Goal: Task Accomplishment & Management: Use online tool/utility

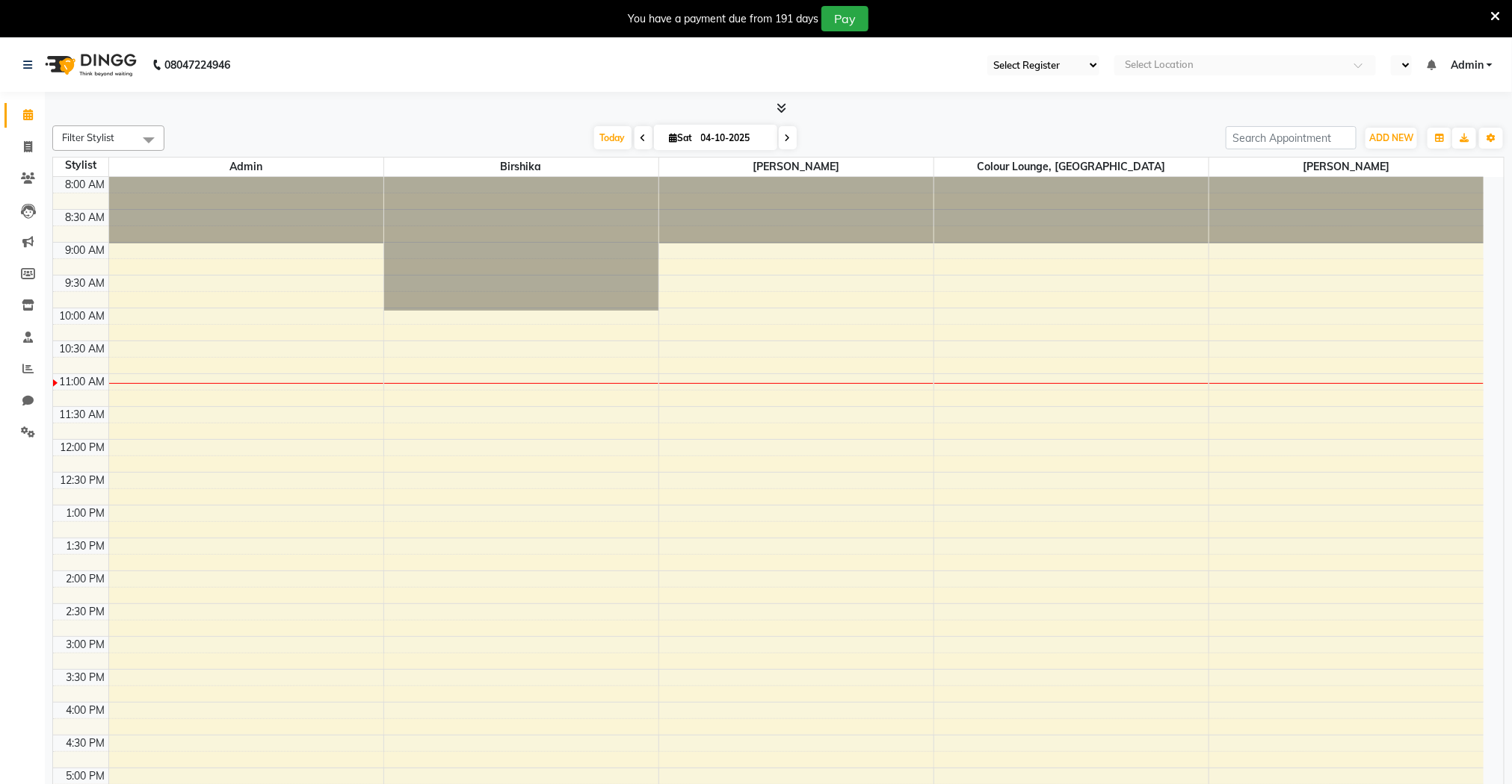
select select "83"
select select "en"
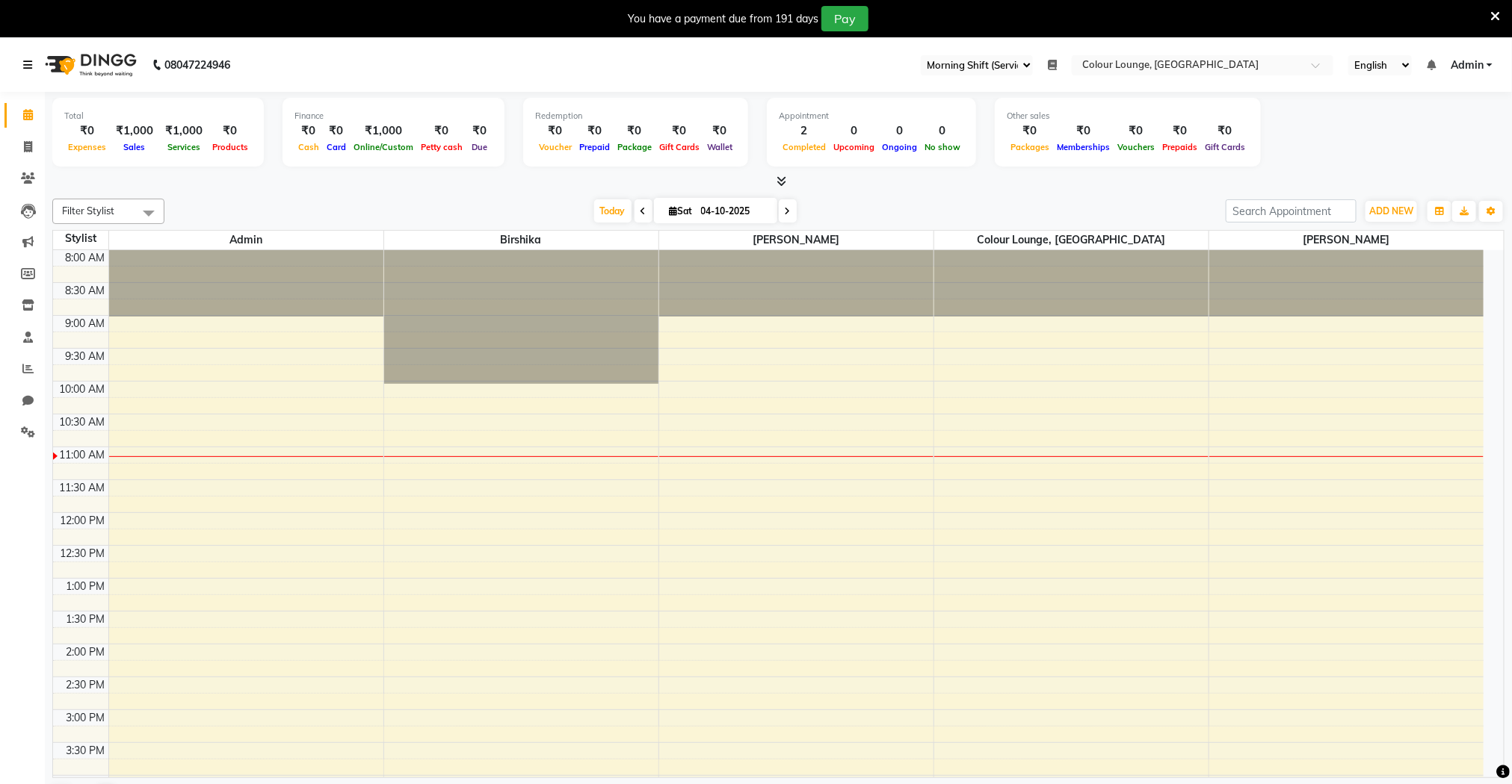
click at [23, 71] on link at bounding box center [30, 65] width 14 height 41
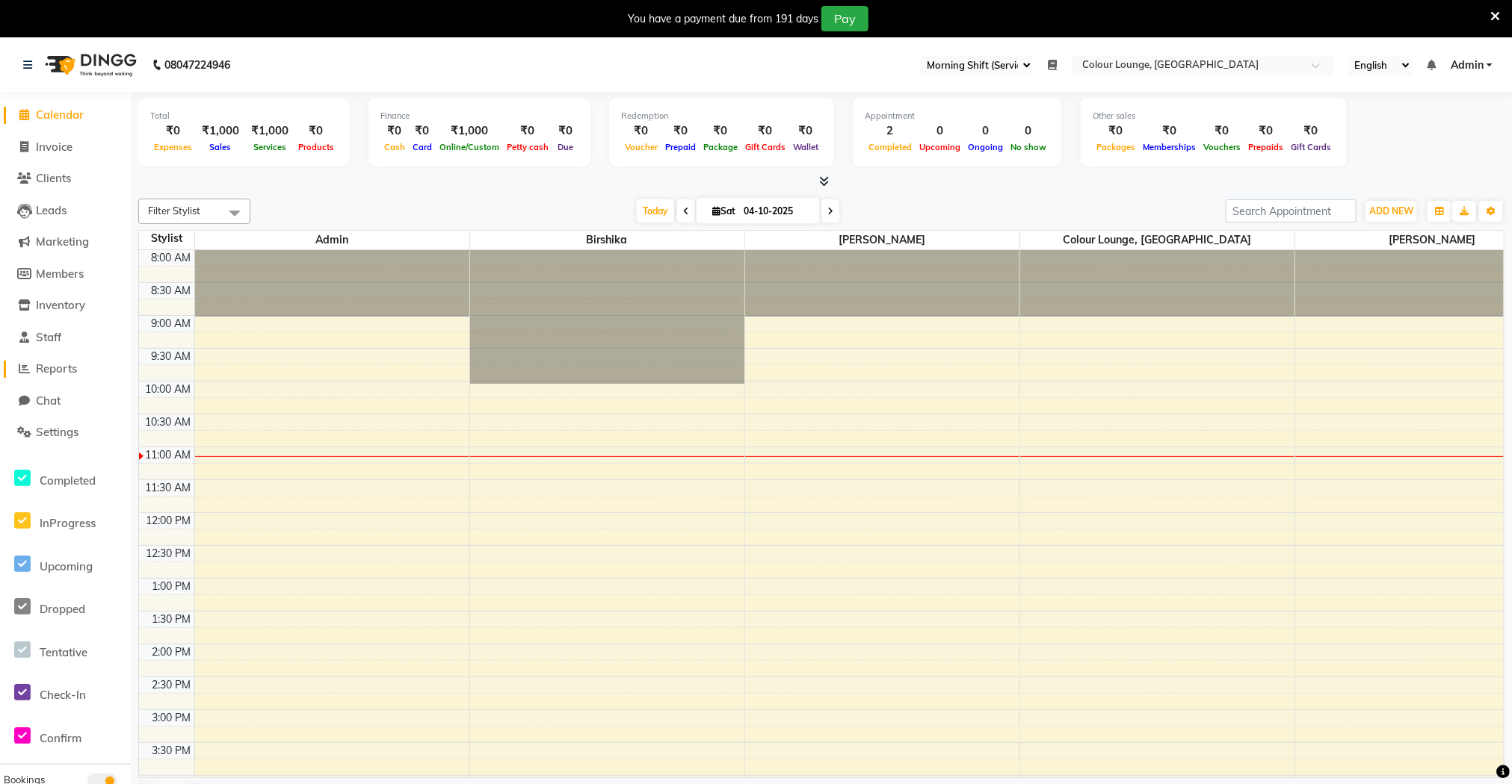
click at [64, 372] on span "Reports" at bounding box center [56, 368] width 41 height 14
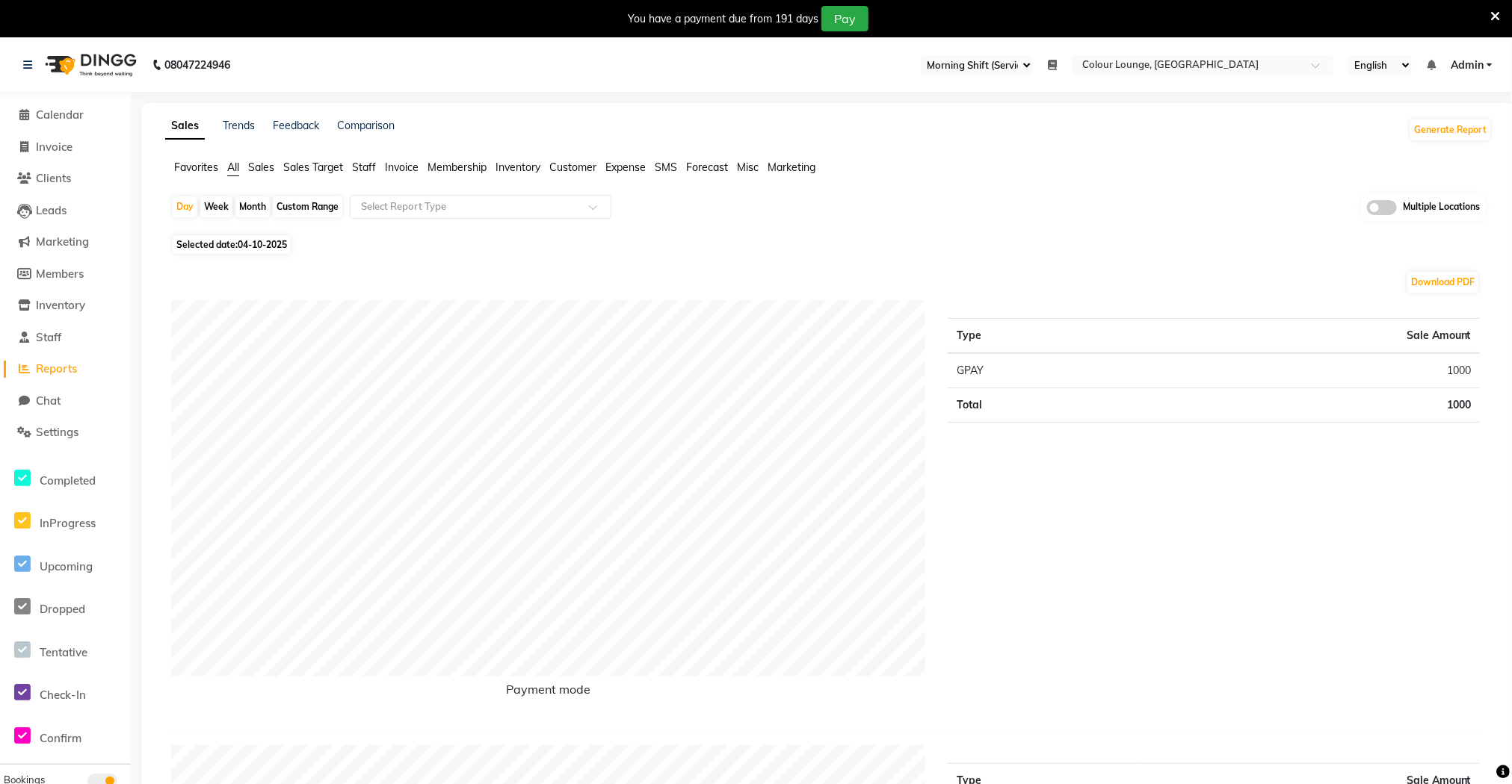
click at [244, 210] on div "Month" at bounding box center [253, 207] width 35 height 21
select select "10"
select select "2025"
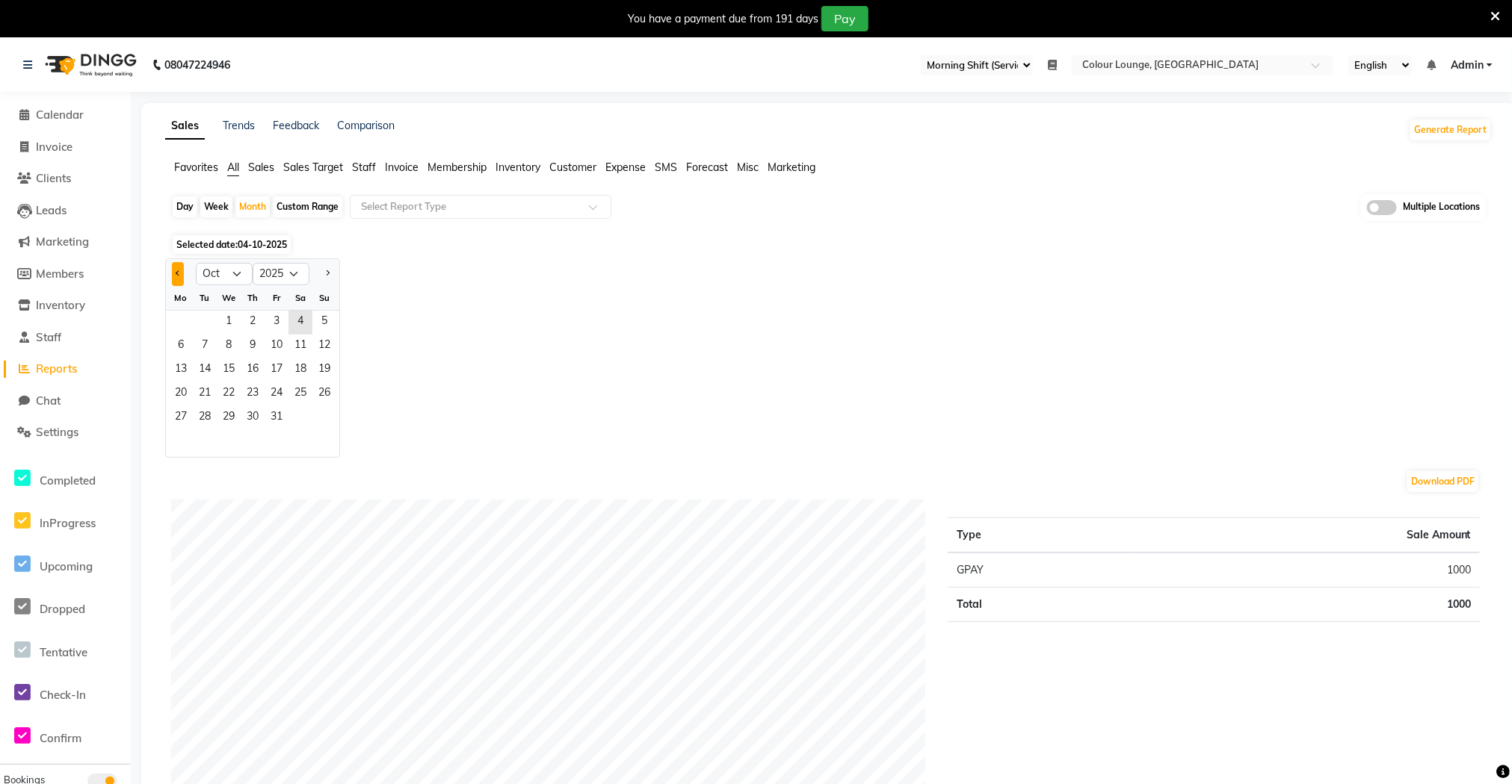
click at [181, 274] on button "Previous month" at bounding box center [178, 274] width 12 height 24
select select "9"
click at [359, 161] on span "Staff" at bounding box center [364, 168] width 24 height 14
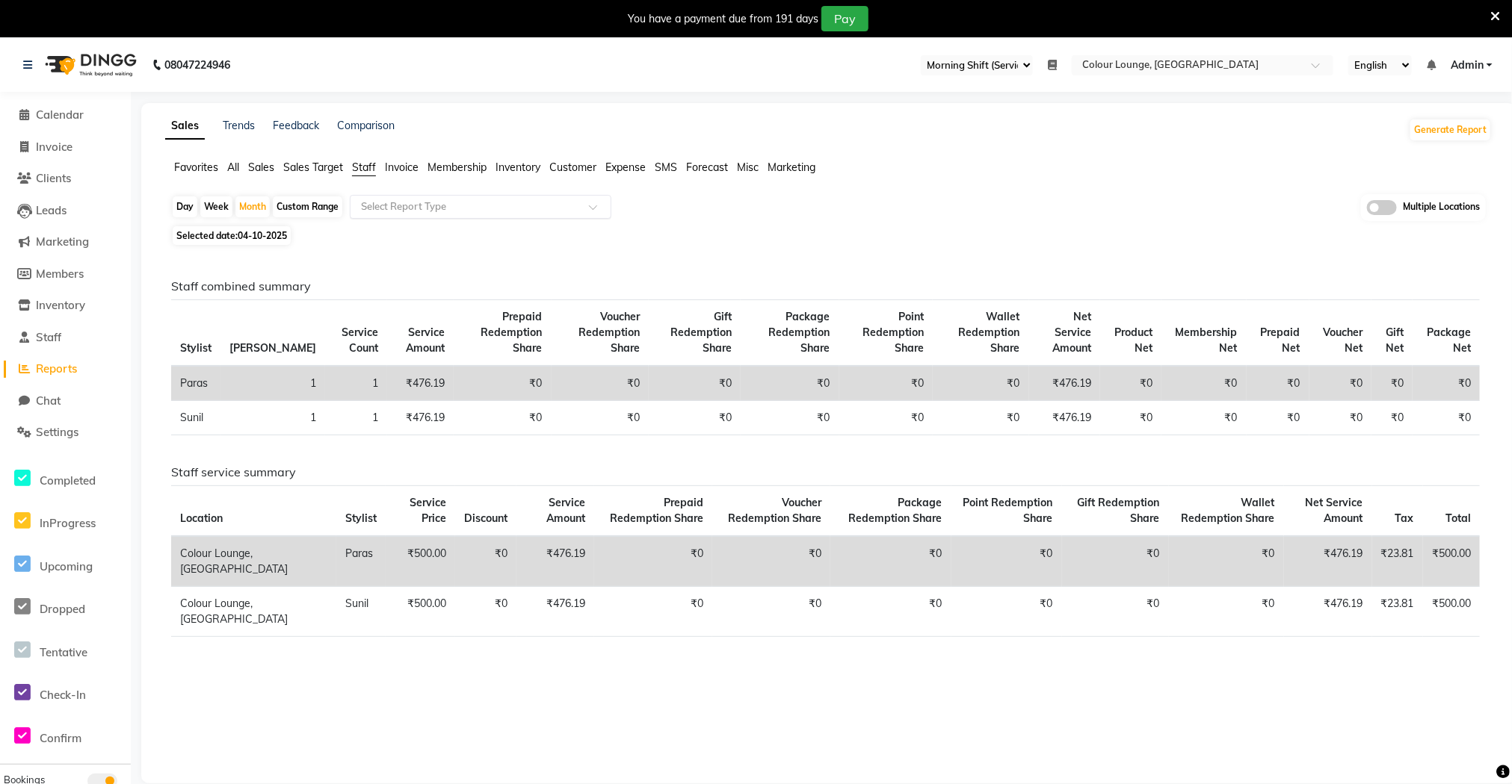
click at [525, 209] on input "text" at bounding box center [465, 206] width 215 height 14
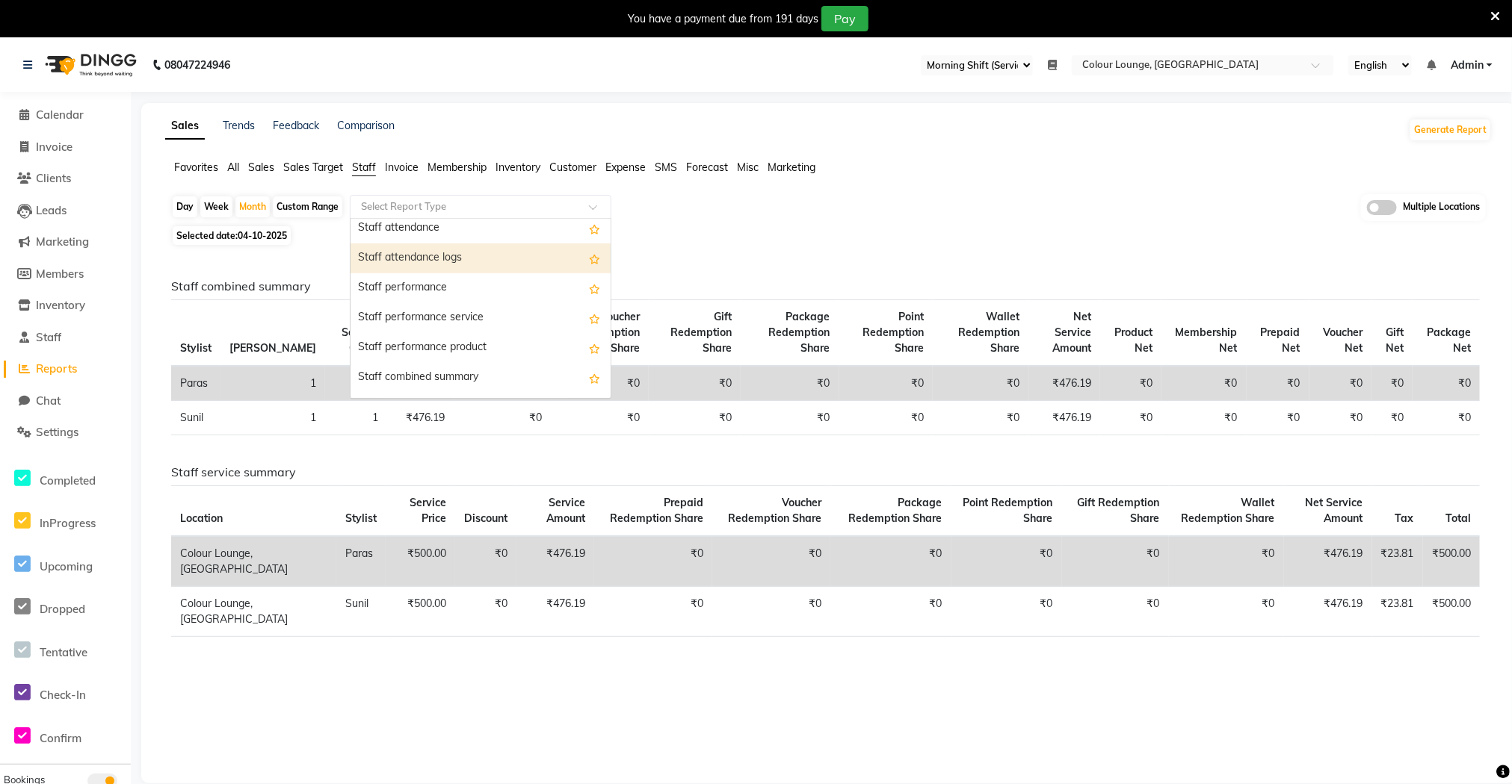
scroll to position [224, 0]
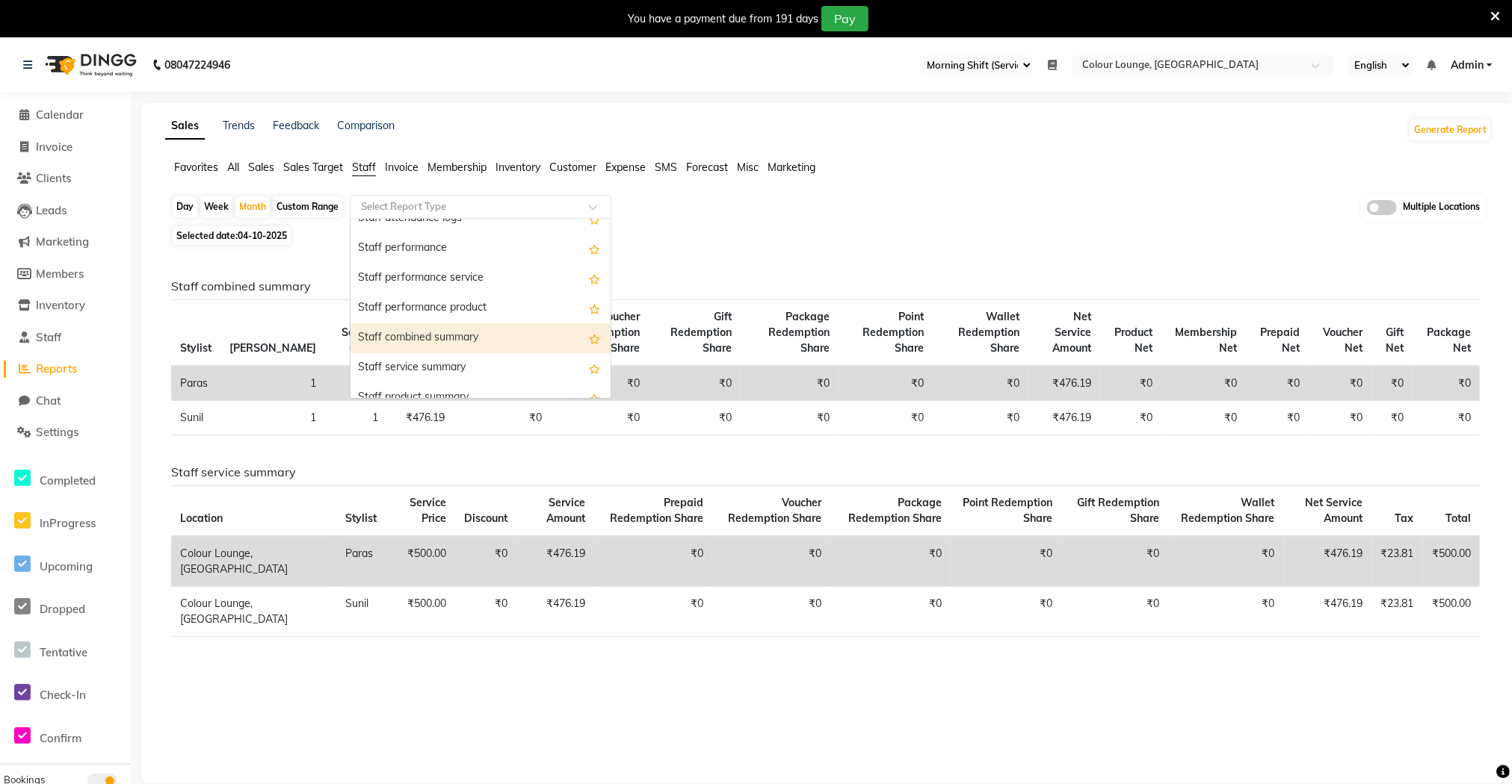
click at [506, 330] on div "Staff combined summary" at bounding box center [481, 338] width 261 height 30
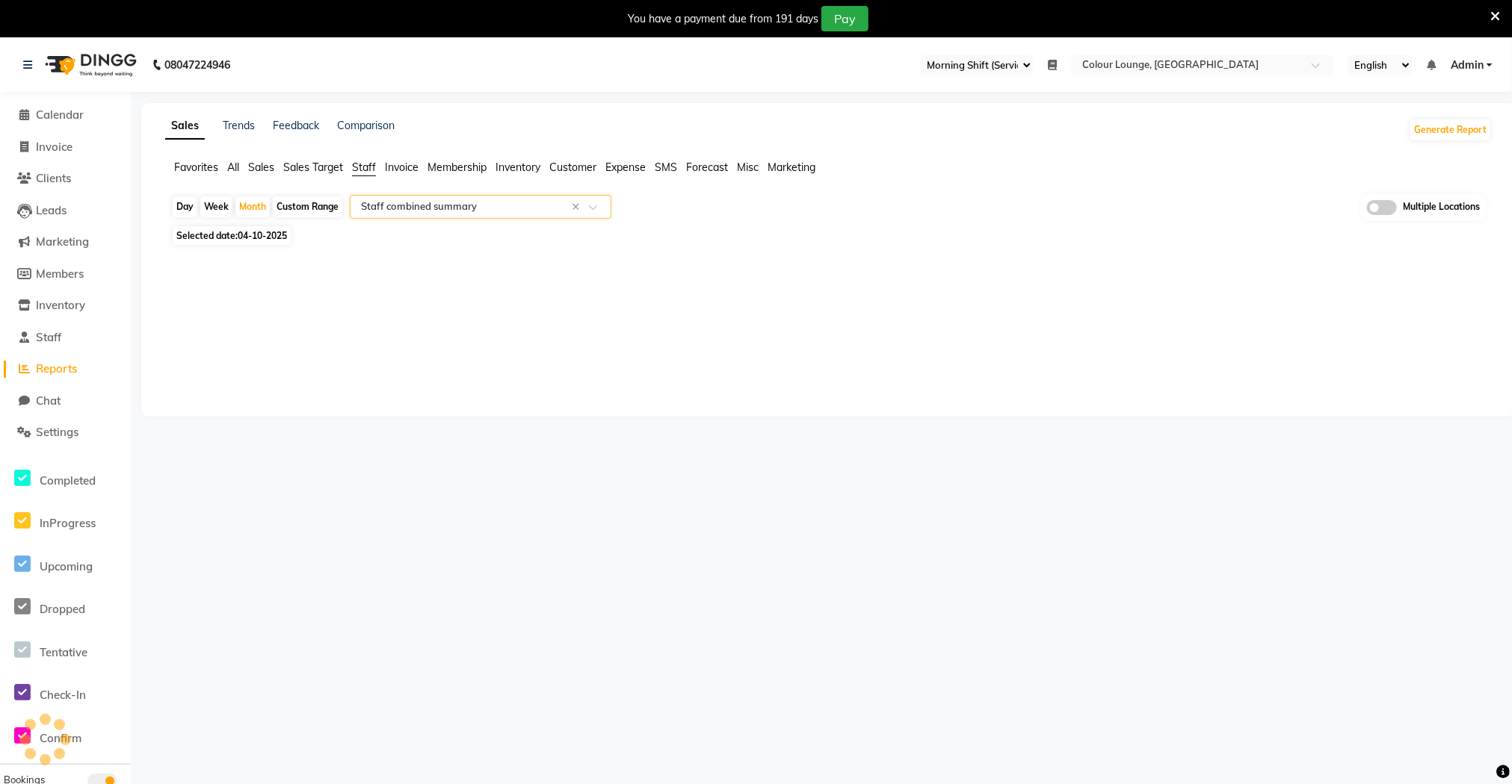
select select "full_report"
select select "csv"
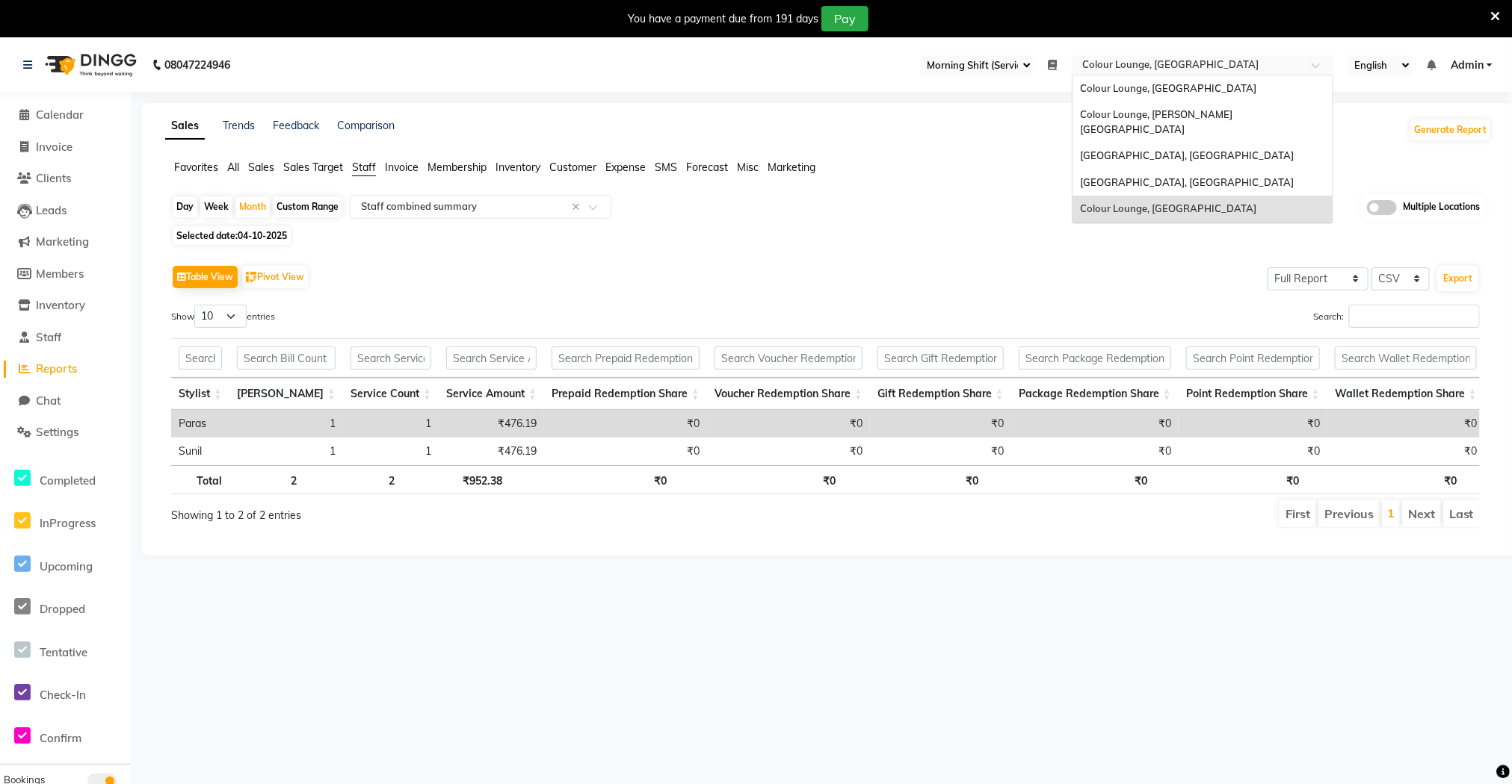
click at [1144, 68] on input "text" at bounding box center [1187, 66] width 217 height 14
click at [1146, 203] on span "Colour Lounge, [GEOGRAPHIC_DATA]" at bounding box center [1168, 208] width 177 height 12
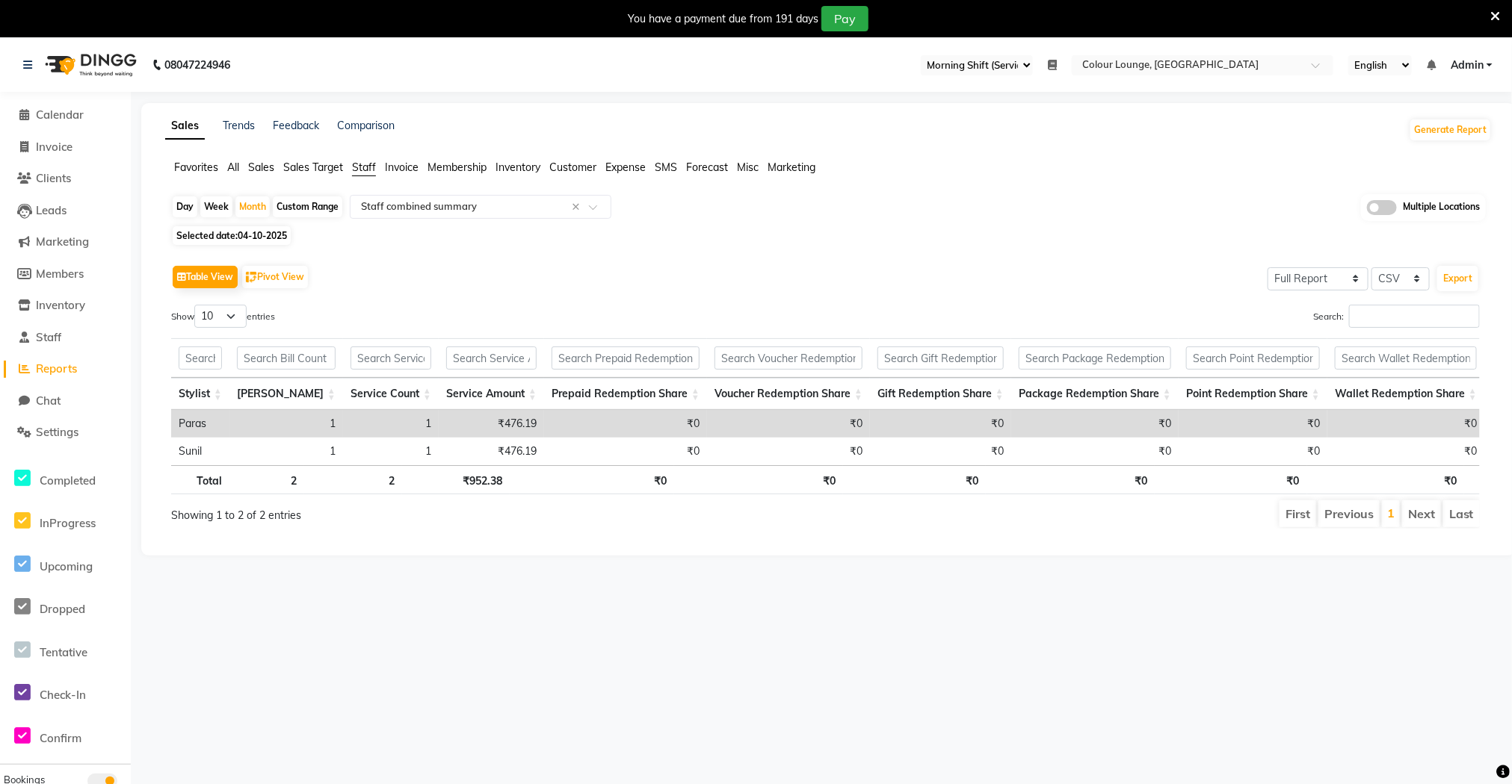
click at [789, 689] on div "08047224946 Select Register Morning Shift (Service) Evening Shift (Service) Dai…" at bounding box center [756, 430] width 1512 height 784
click at [294, 171] on span "Sales Target" at bounding box center [314, 168] width 60 height 14
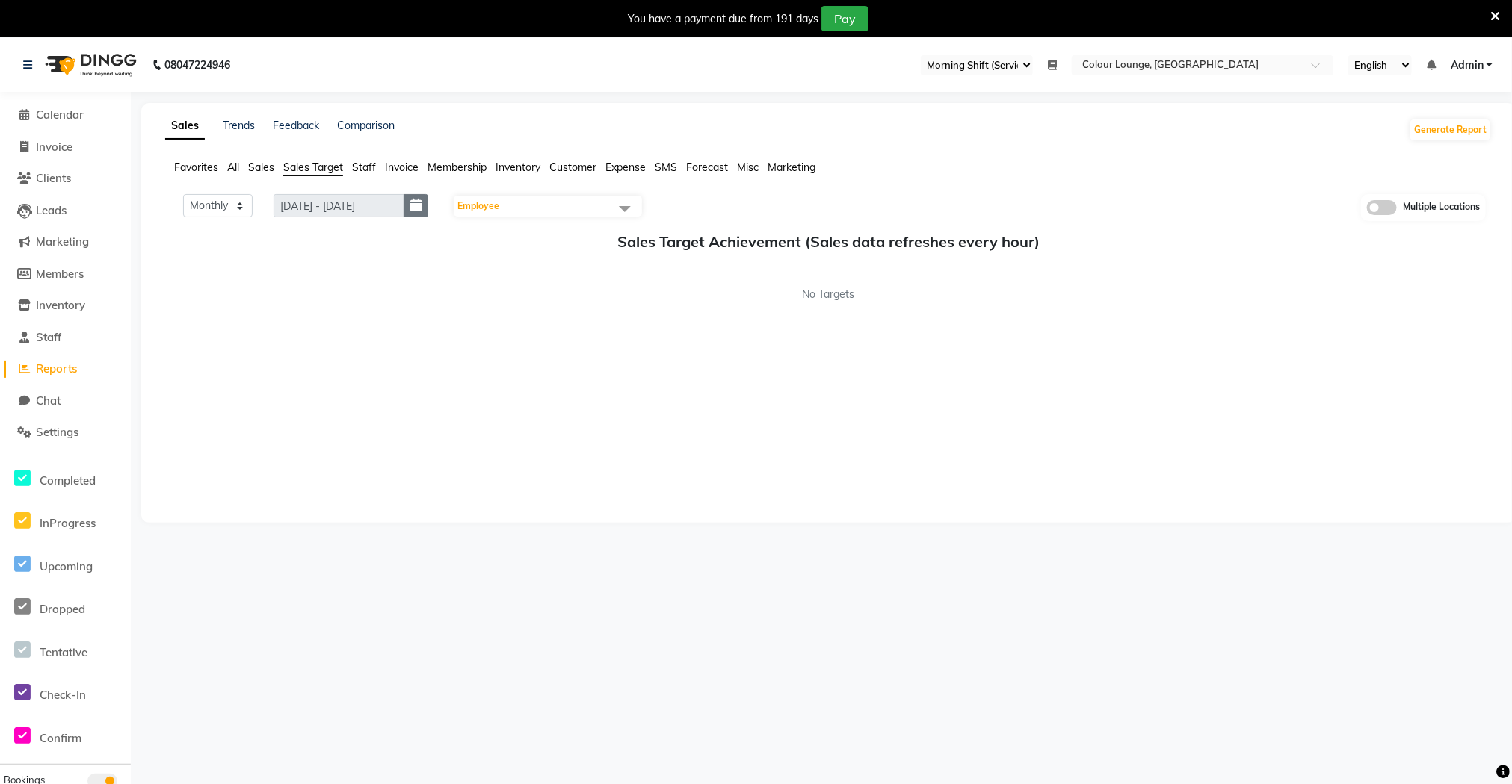
click at [422, 205] on icon "button" at bounding box center [416, 205] width 12 height 1
select select "10"
select select "2025"
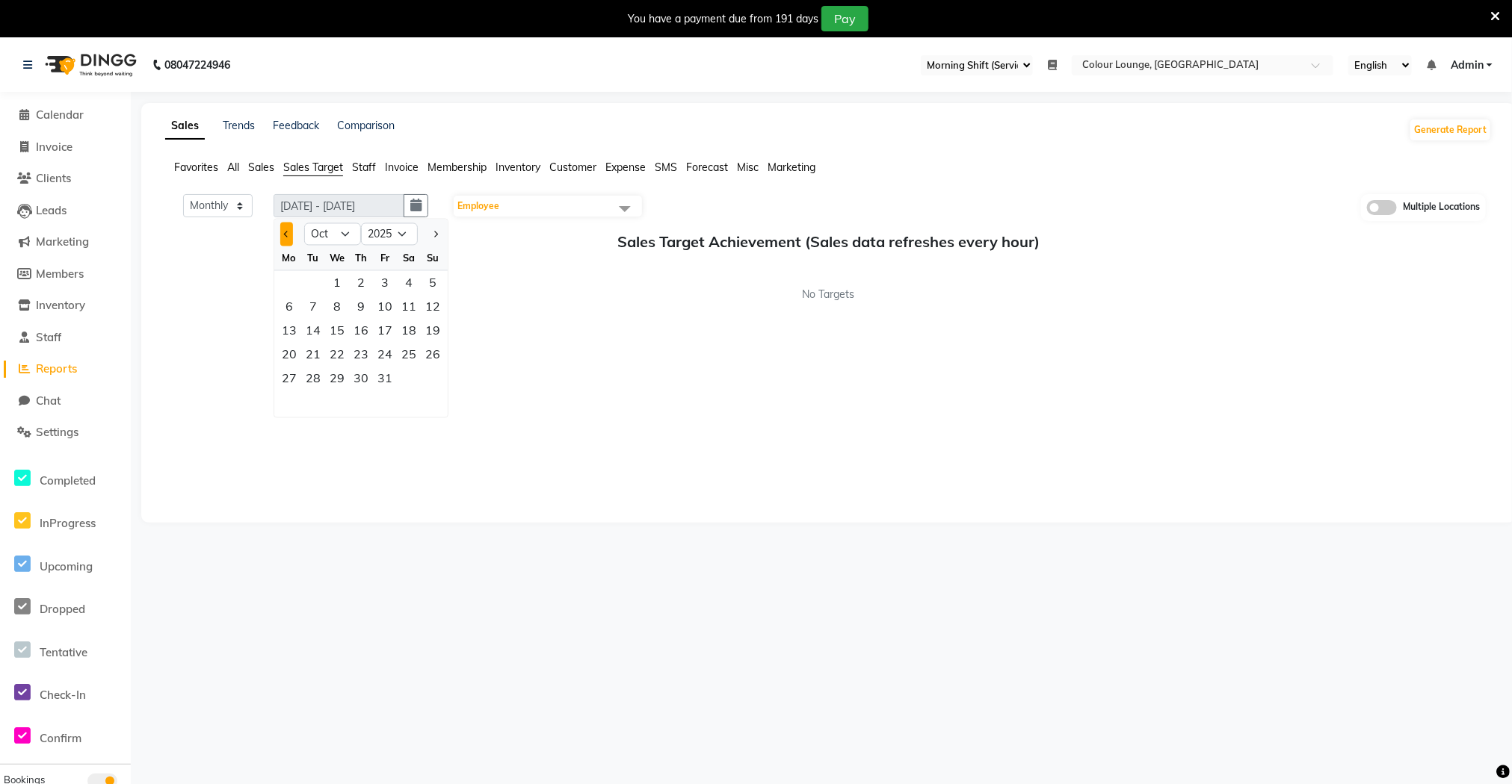
click at [288, 237] on button "Previous month" at bounding box center [286, 234] width 13 height 24
select select "9"
click at [347, 318] on div "8 9 10 11 12 13 14" at bounding box center [361, 307] width 174 height 24
click at [347, 318] on div "10" at bounding box center [337, 307] width 24 height 24
type input "[DATE] - [DATE]"
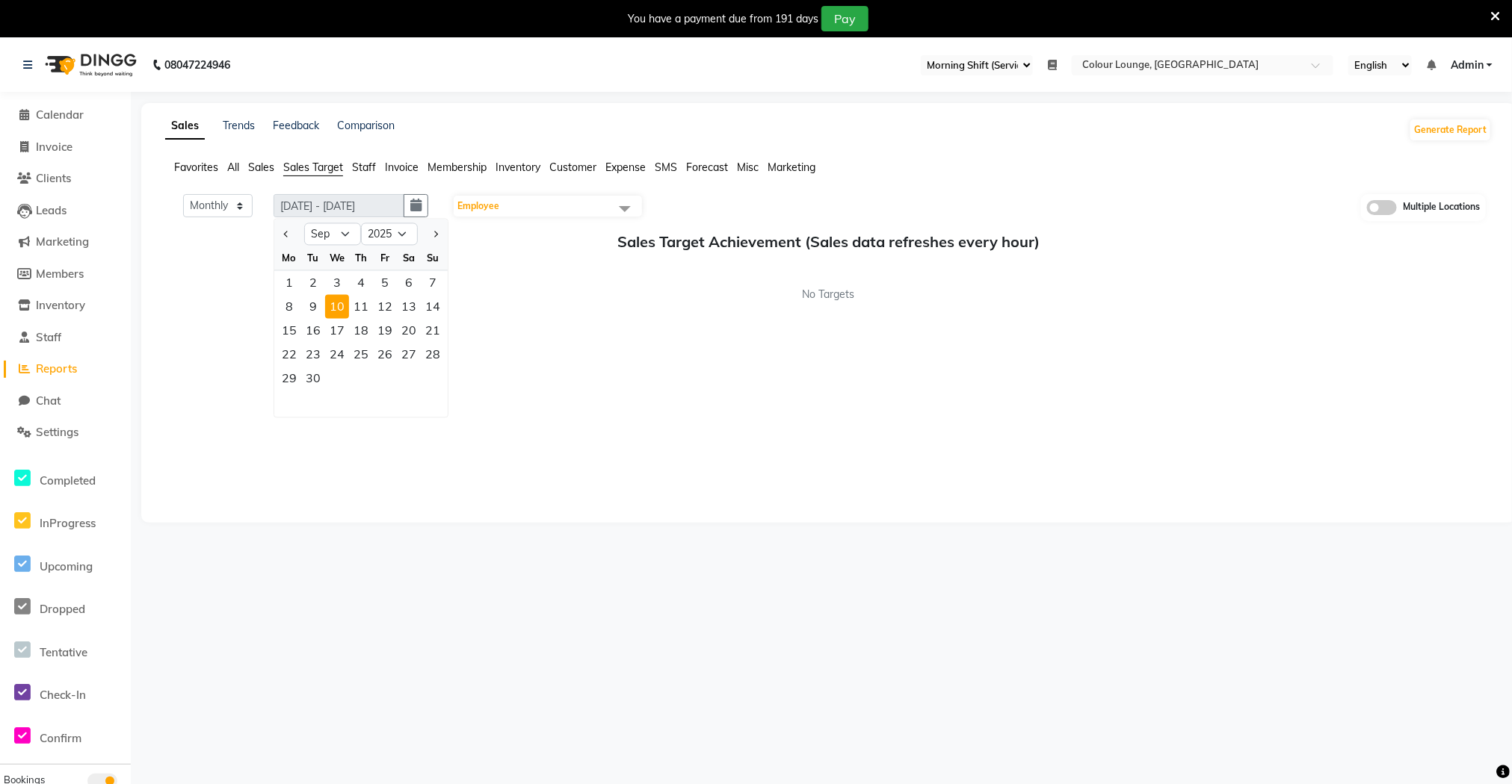
click at [347, 318] on div "10" at bounding box center [337, 307] width 24 height 24
click at [382, 303] on div "12" at bounding box center [384, 307] width 24 height 24
click at [379, 305] on div "12" at bounding box center [384, 307] width 24 height 24
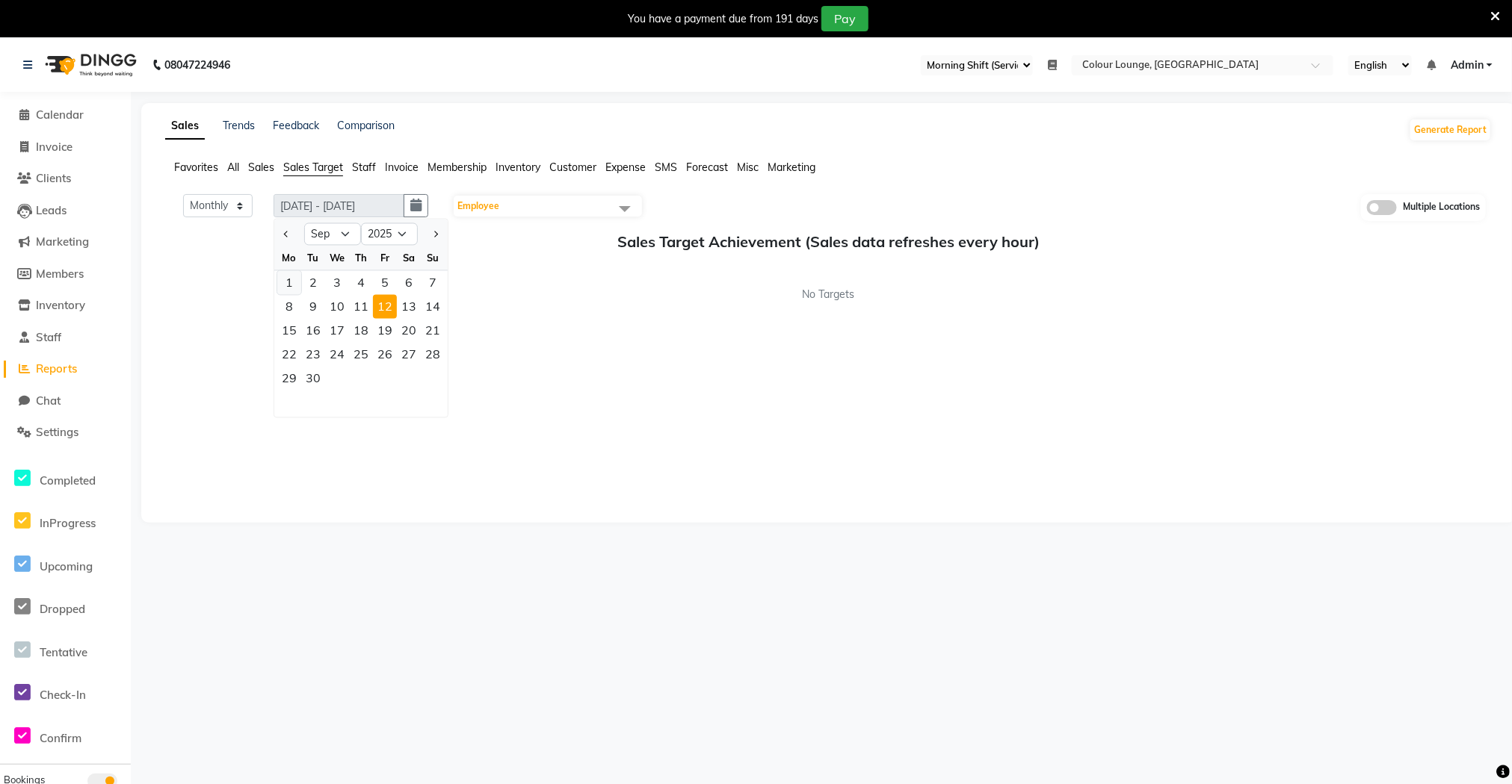
click at [287, 278] on div "1" at bounding box center [289, 283] width 24 height 24
click at [314, 379] on div "30" at bounding box center [313, 378] width 24 height 24
click at [498, 435] on div "Monthly Weekly [DATE] - [DATE] [DATE] Jan Feb Mar Apr May Jun [DATE] Aug Sep Oc…" at bounding box center [828, 350] width 1327 height 313
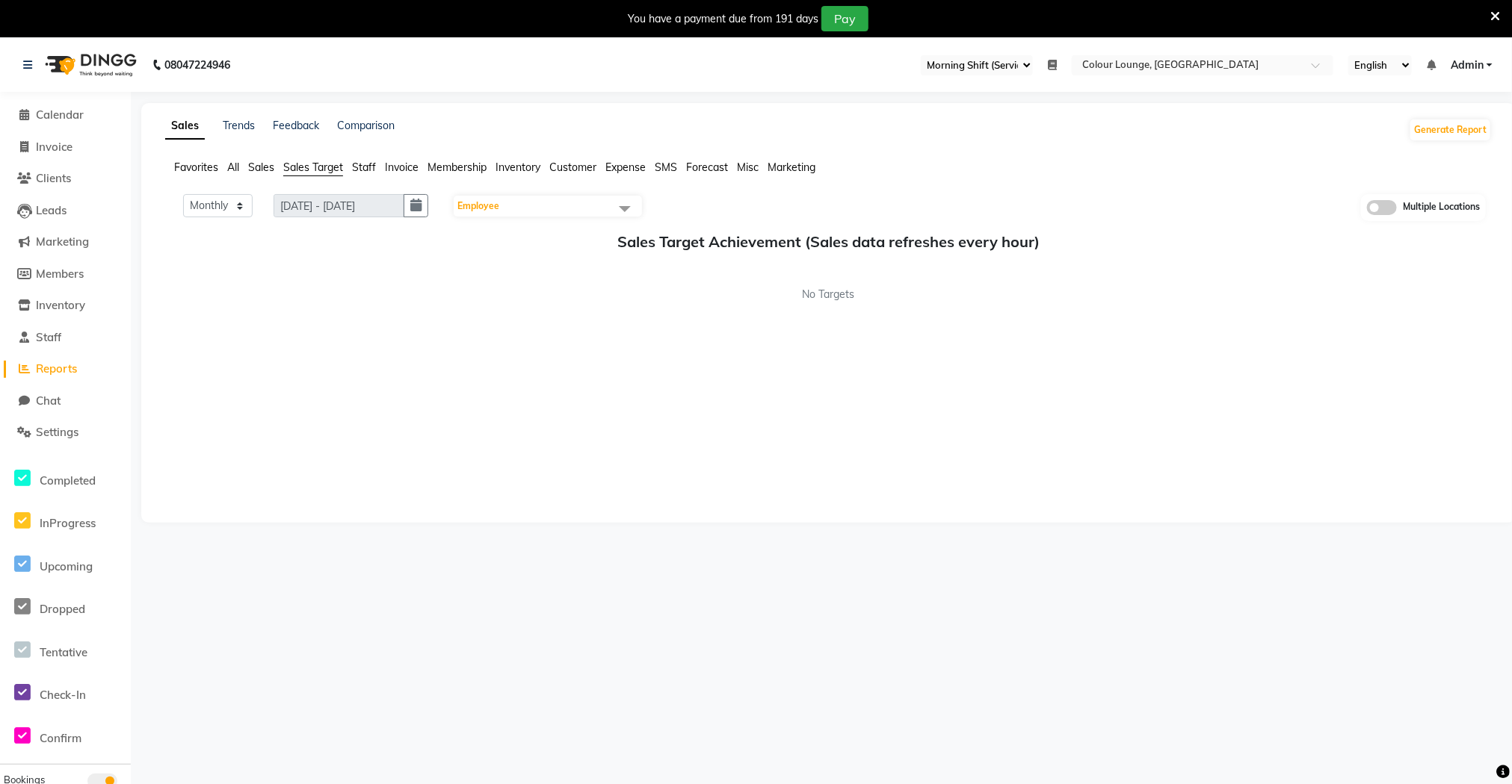
click at [569, 214] on span "Employee" at bounding box center [547, 206] width 188 height 21
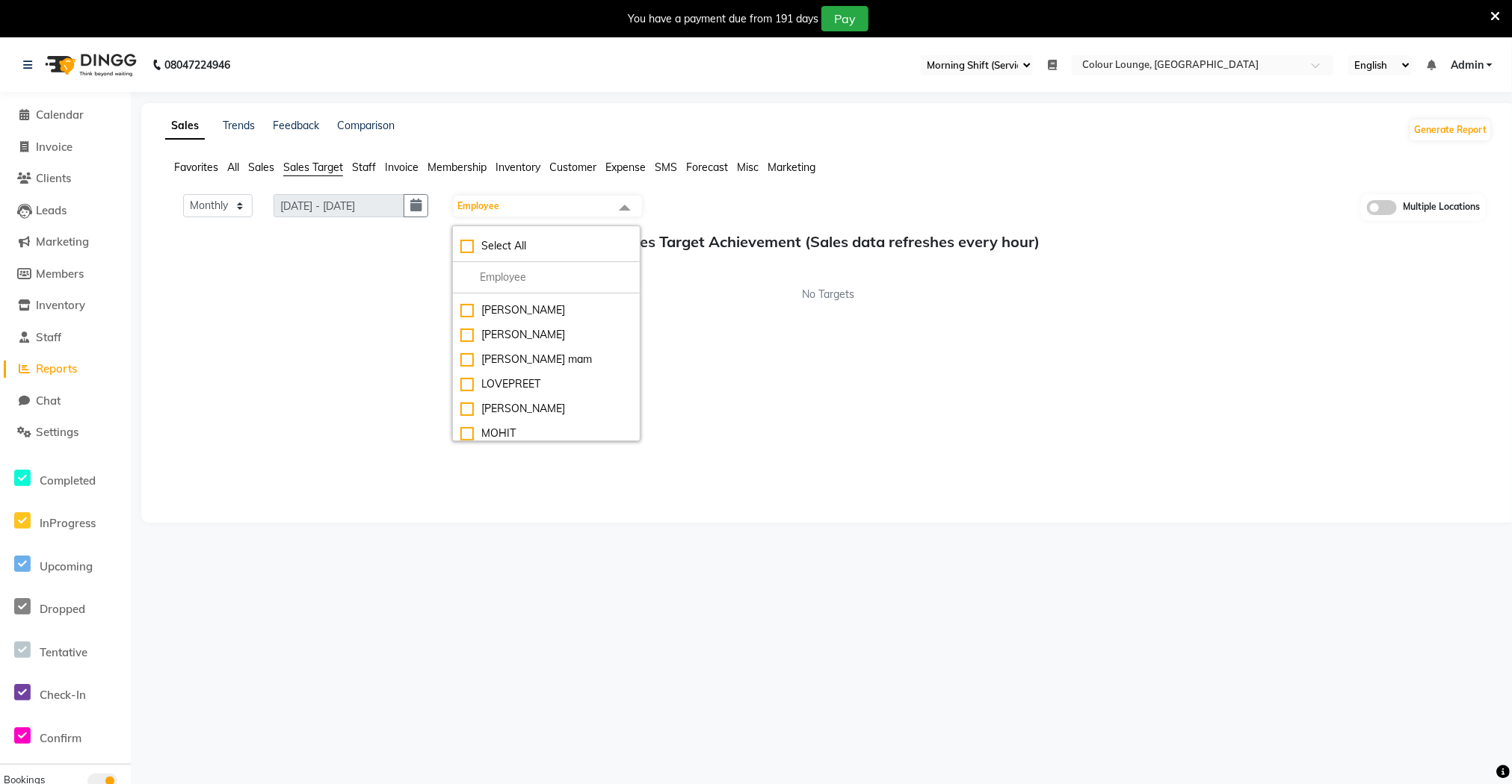
click at [359, 169] on span "Staff" at bounding box center [364, 168] width 24 height 14
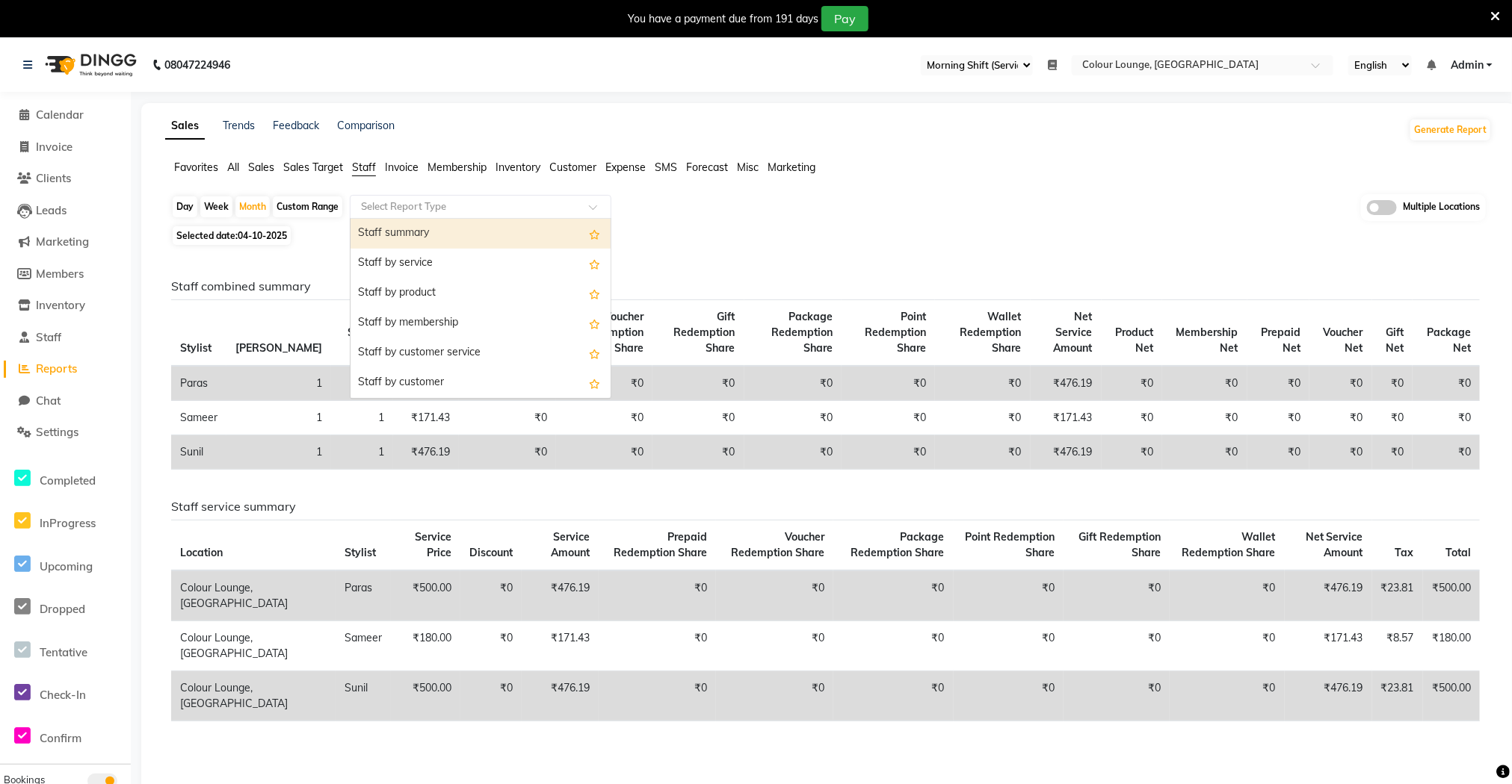
click at [453, 211] on input "text" at bounding box center [465, 206] width 215 height 14
click at [254, 238] on span "04-10-2025" at bounding box center [261, 236] width 49 height 12
select select "10"
select select "2025"
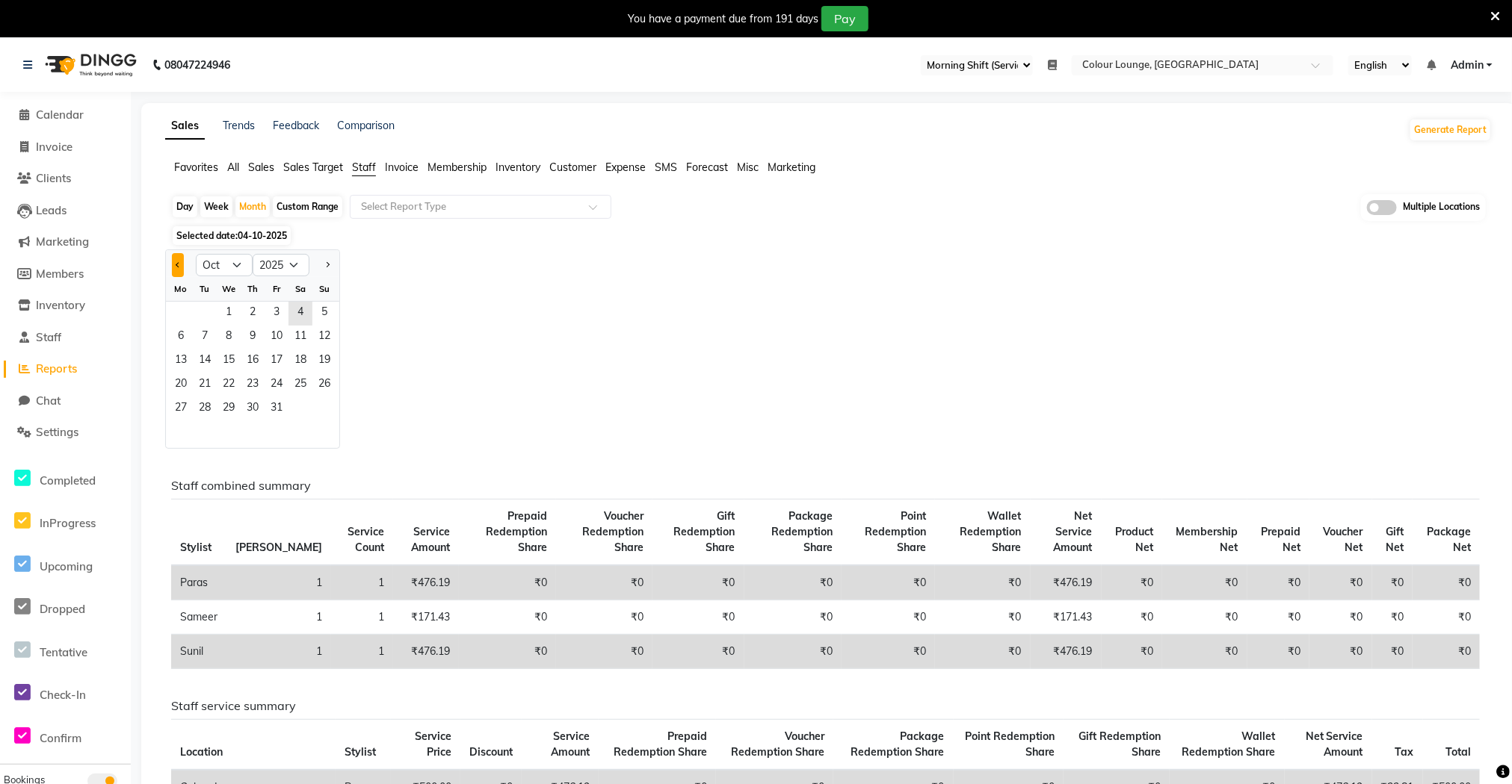
click at [172, 267] on button "Previous month" at bounding box center [178, 265] width 12 height 24
select select "9"
click at [178, 320] on span "1" at bounding box center [180, 313] width 24 height 24
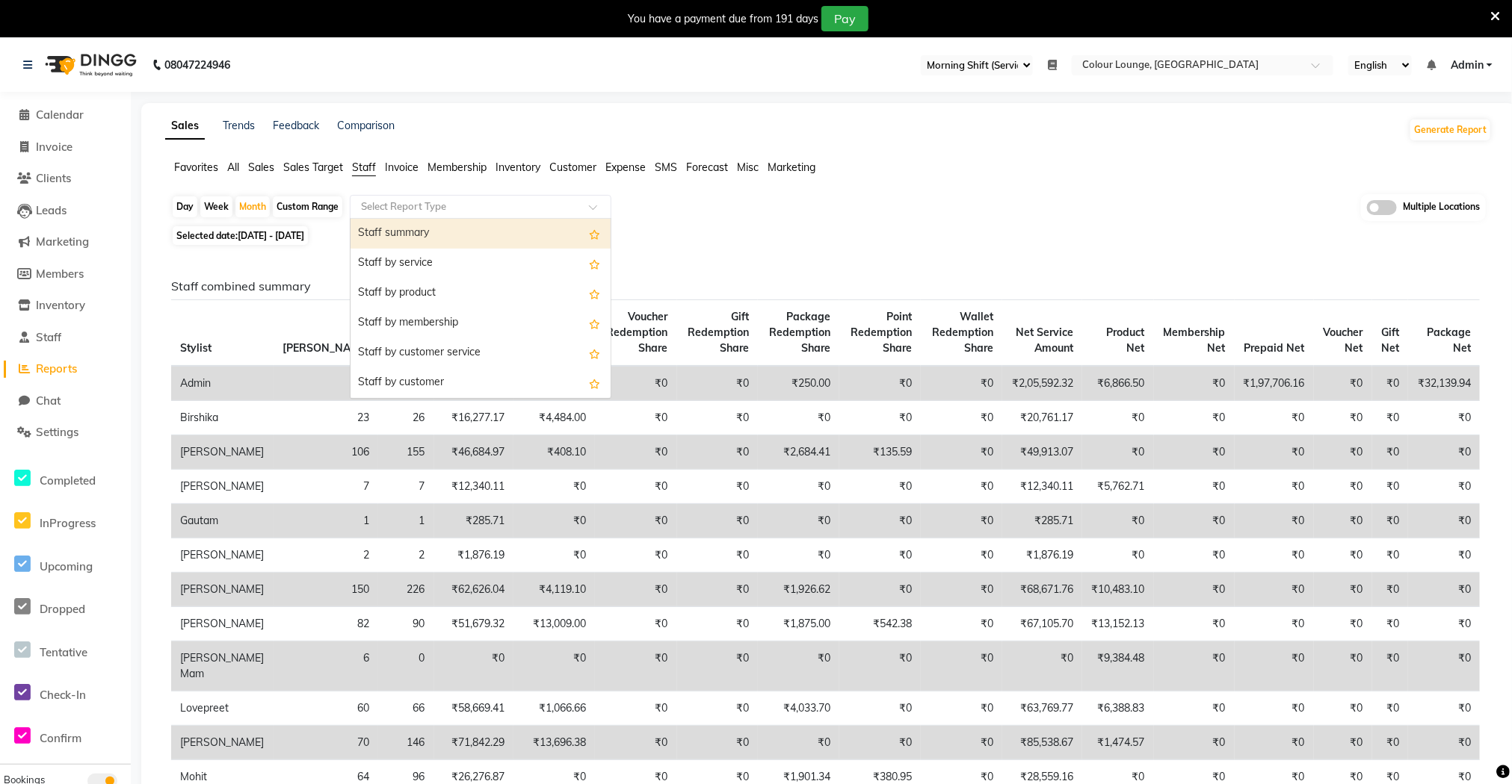
click at [440, 209] on input "text" at bounding box center [465, 206] width 215 height 14
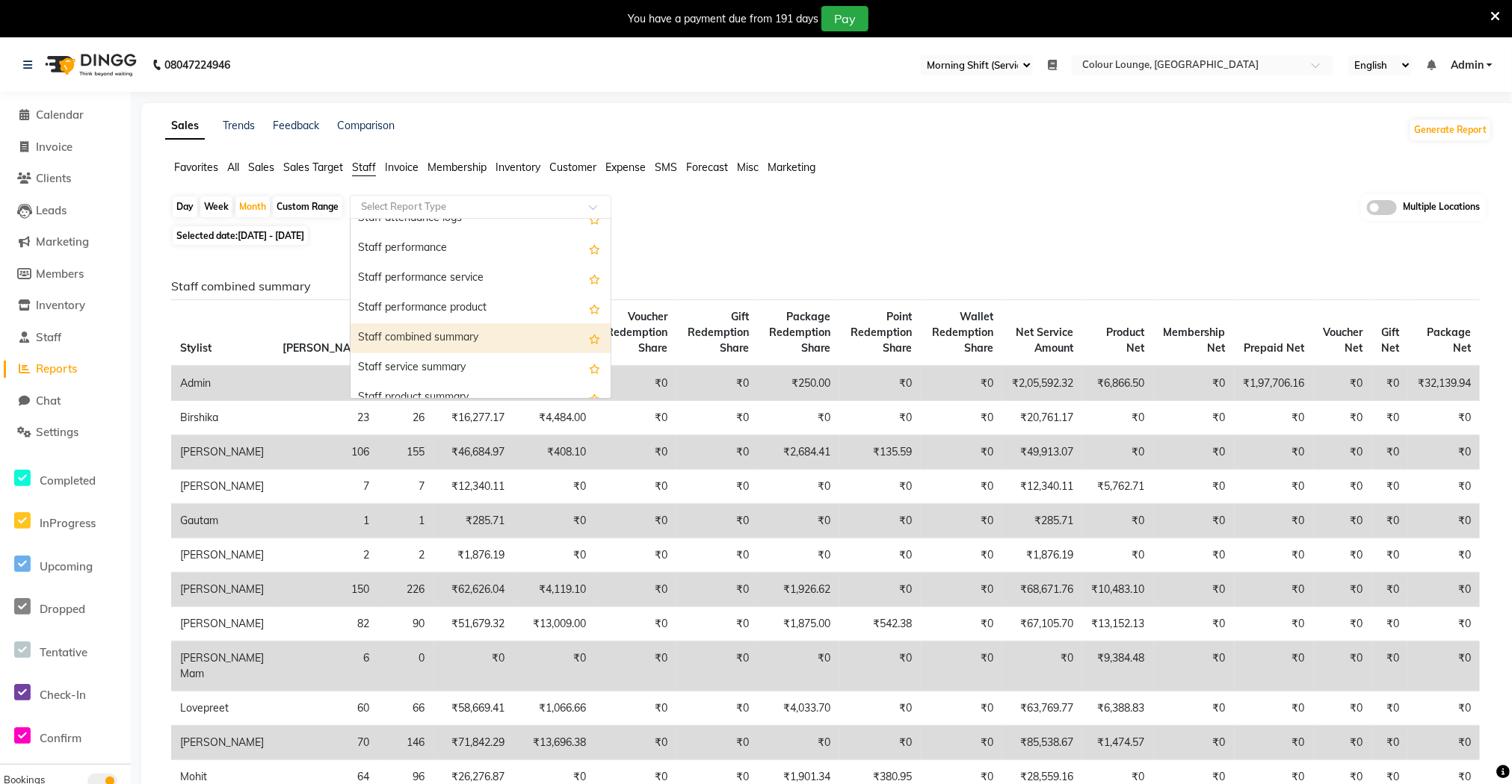
click at [455, 340] on div "Staff combined summary" at bounding box center [481, 338] width 261 height 30
select select "full_report"
select select "csv"
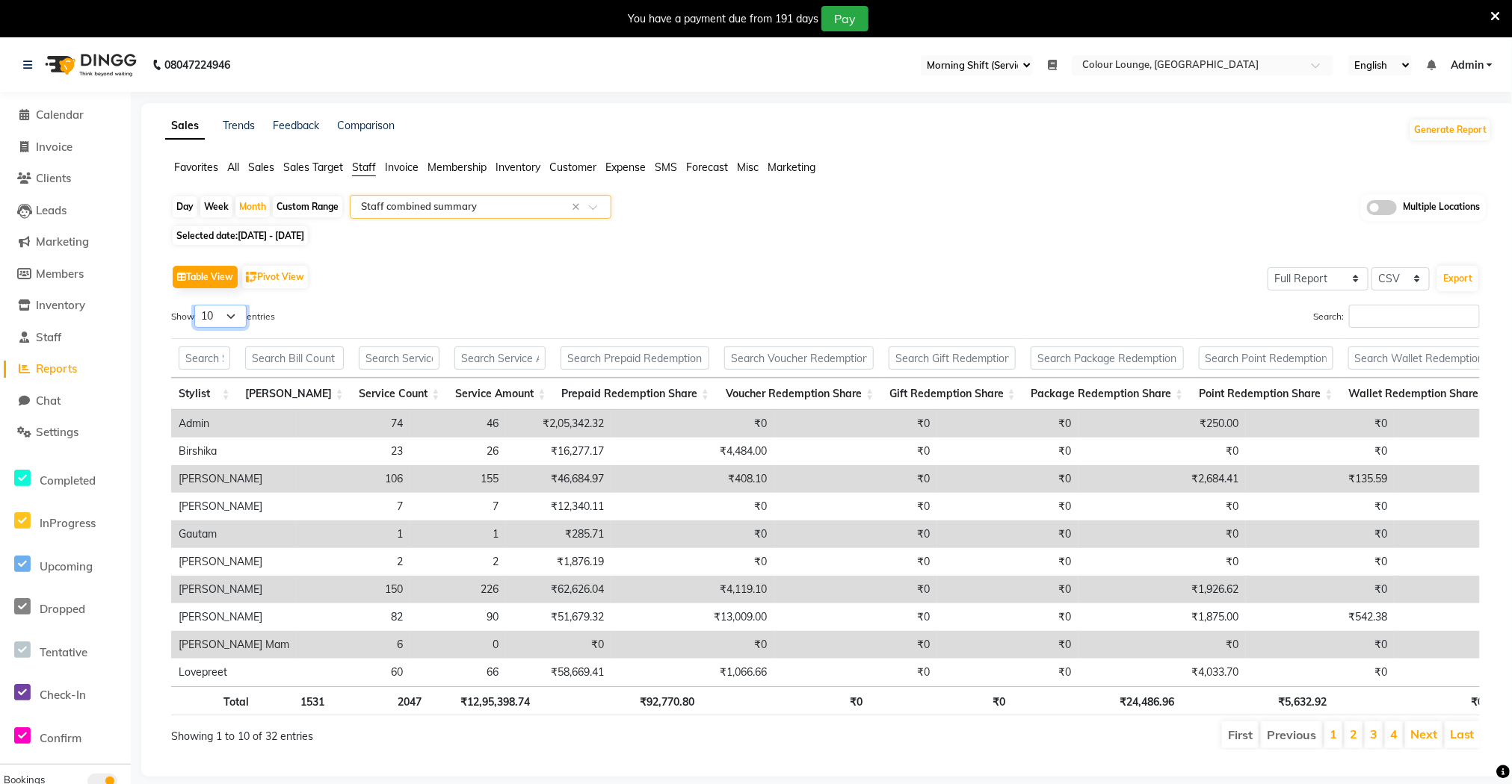
click at [234, 316] on select "10 25 50 100" at bounding box center [220, 316] width 52 height 23
select select "100"
click at [197, 305] on select "10 25 50 100" at bounding box center [220, 316] width 52 height 23
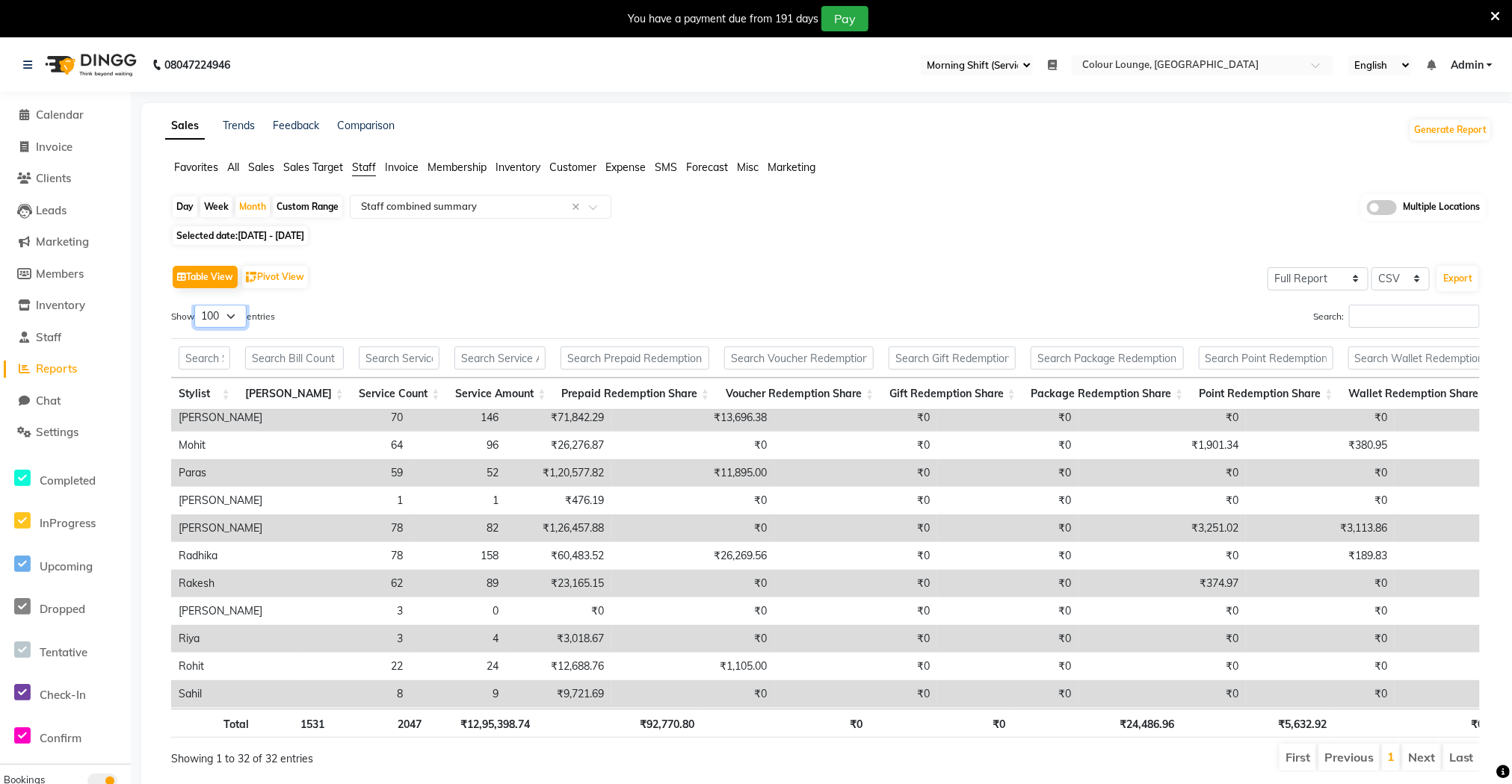
scroll to position [0, 0]
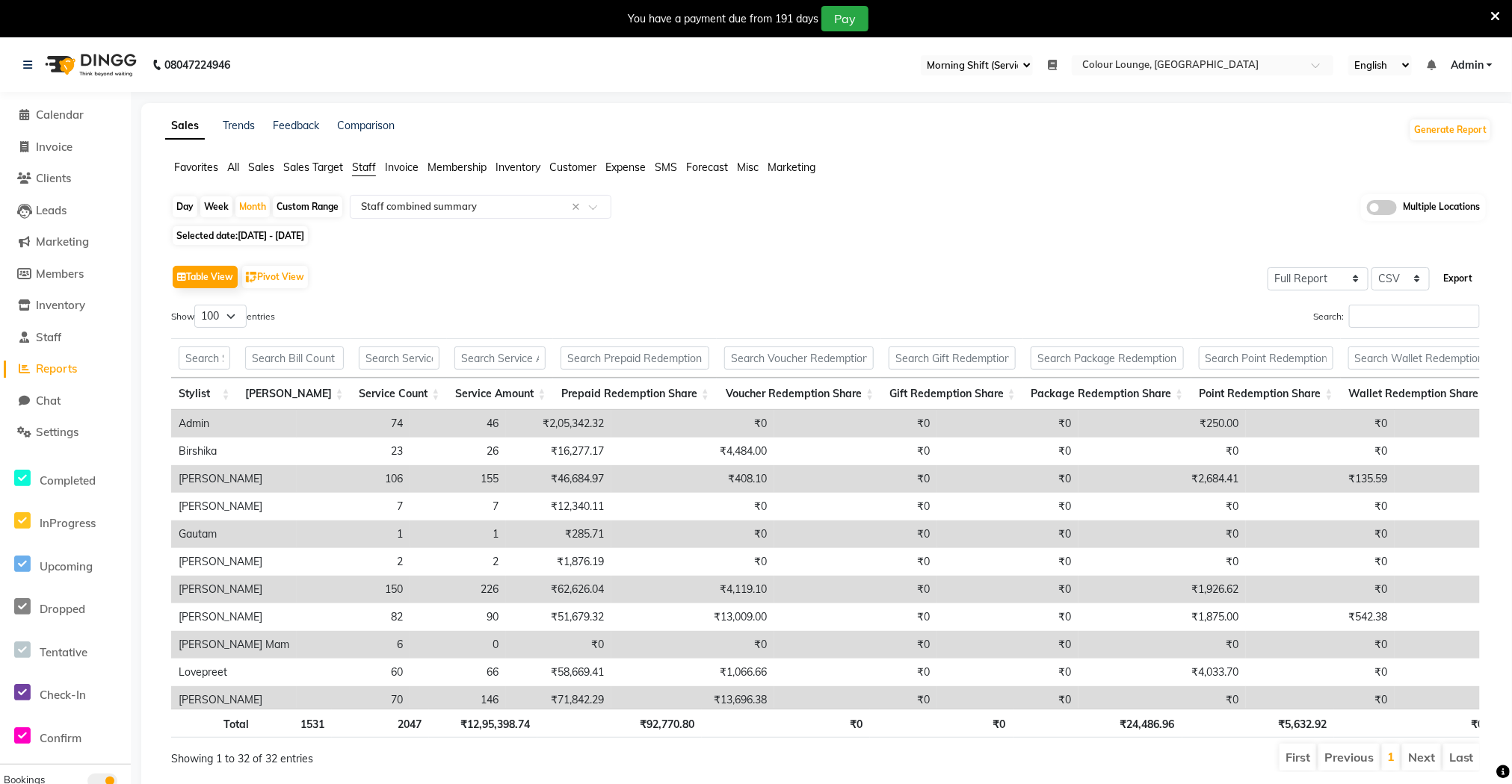
click at [1458, 281] on button "Export" at bounding box center [1457, 279] width 41 height 25
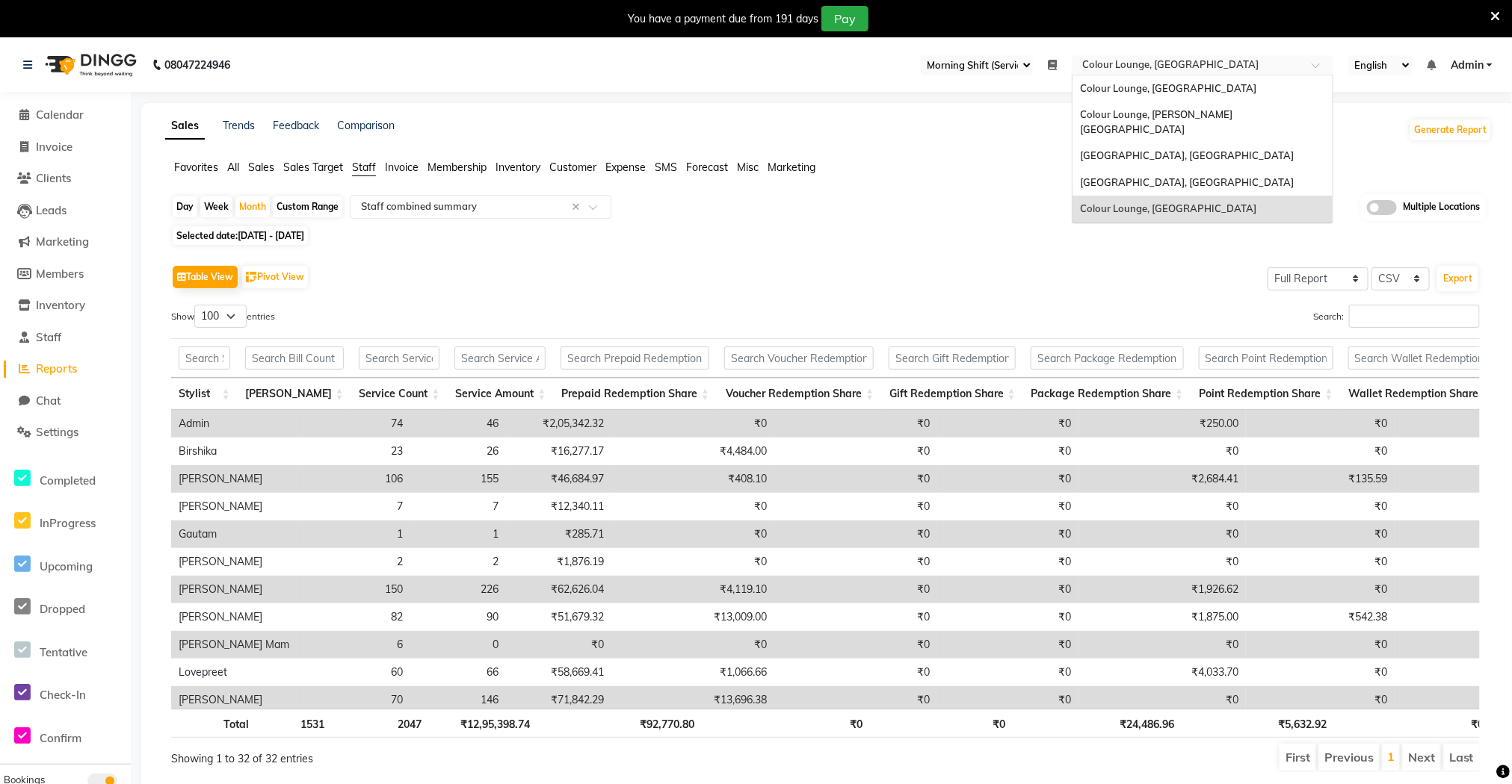
click at [1135, 68] on input "text" at bounding box center [1187, 66] width 217 height 14
click at [1148, 92] on span "Colour Lounge, [GEOGRAPHIC_DATA]" at bounding box center [1168, 88] width 177 height 12
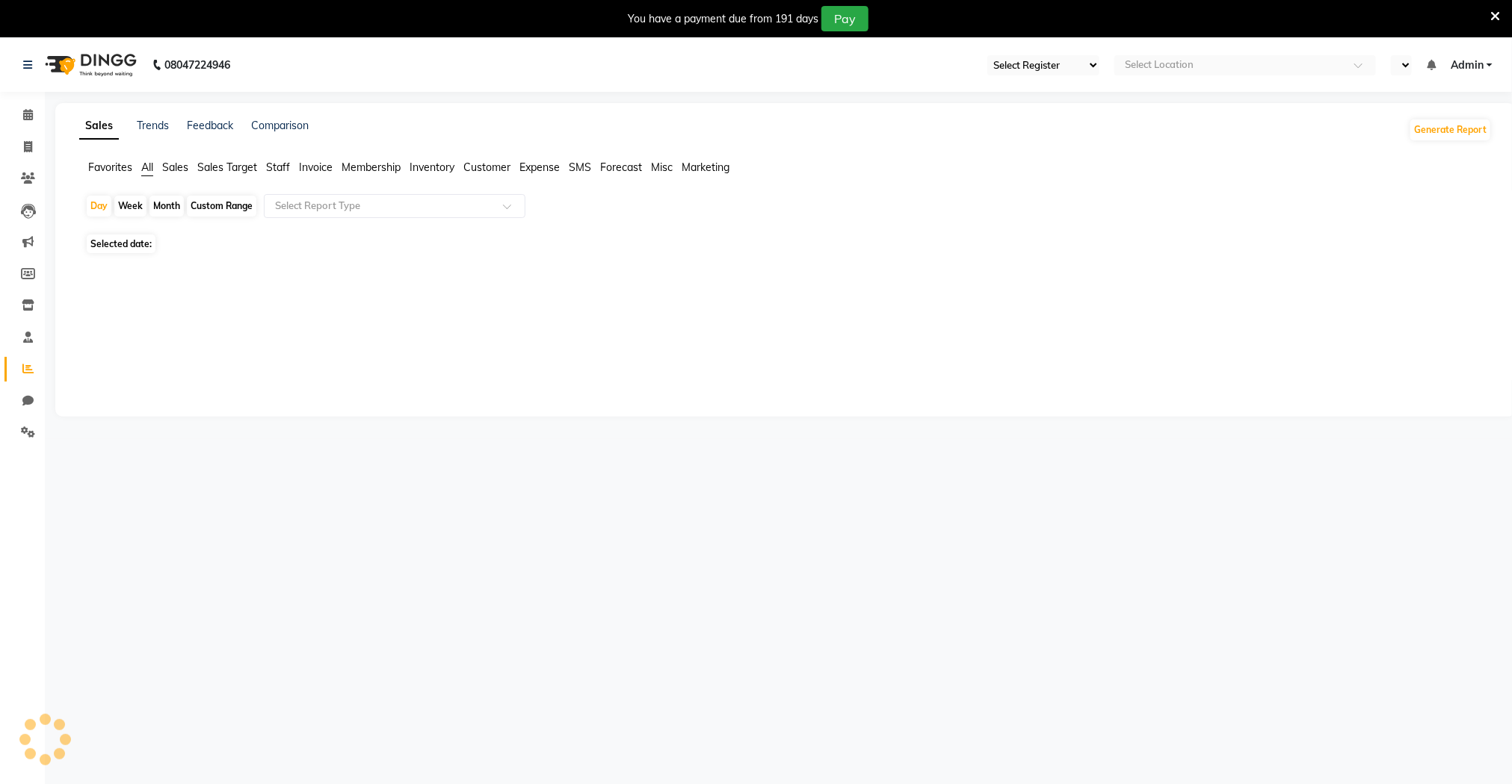
select select "75"
select select "en"
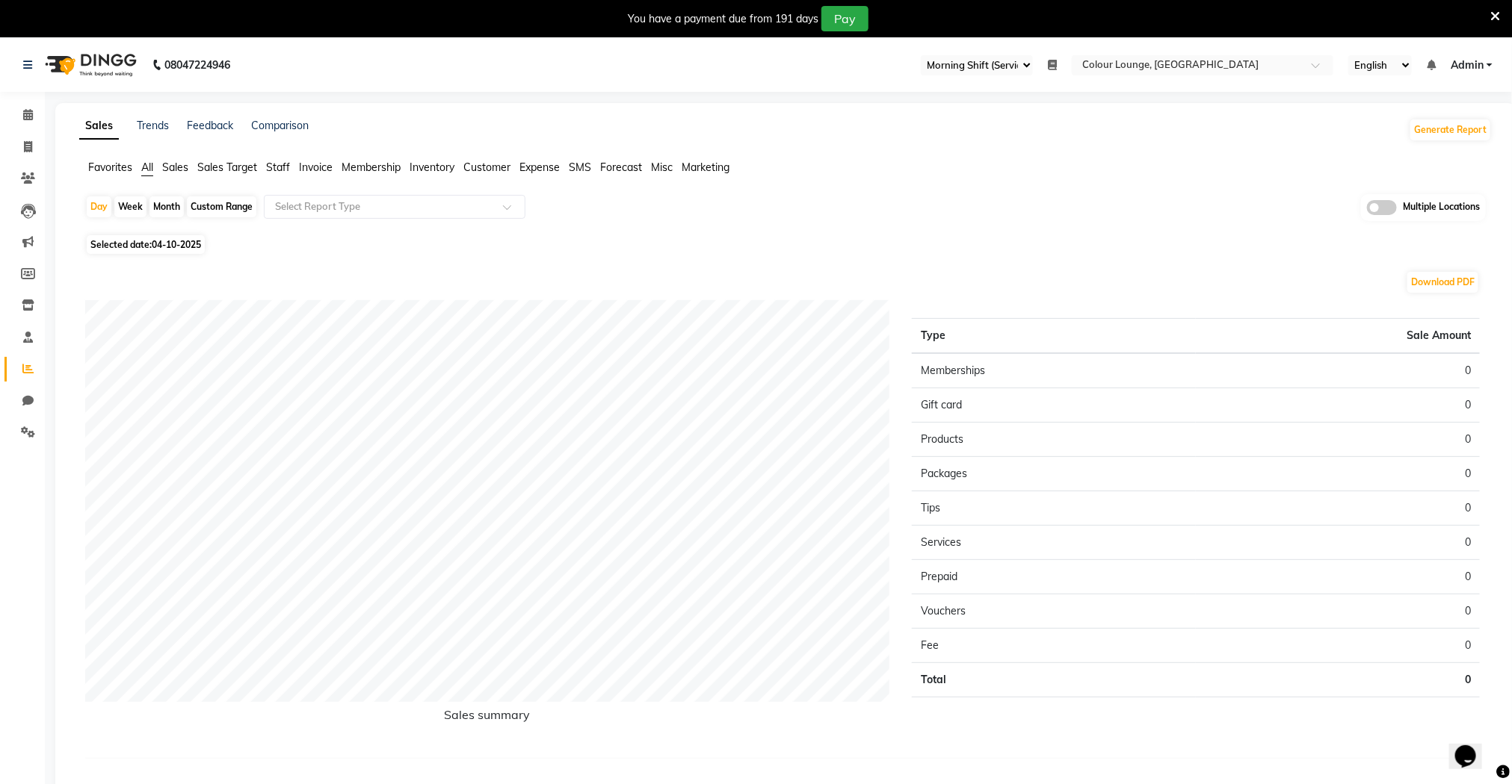
click at [285, 167] on span "Staff" at bounding box center [278, 168] width 24 height 14
click at [144, 230] on span "Selected date: 04-10-2025" at bounding box center [146, 235] width 118 height 18
select select "10"
select select "2025"
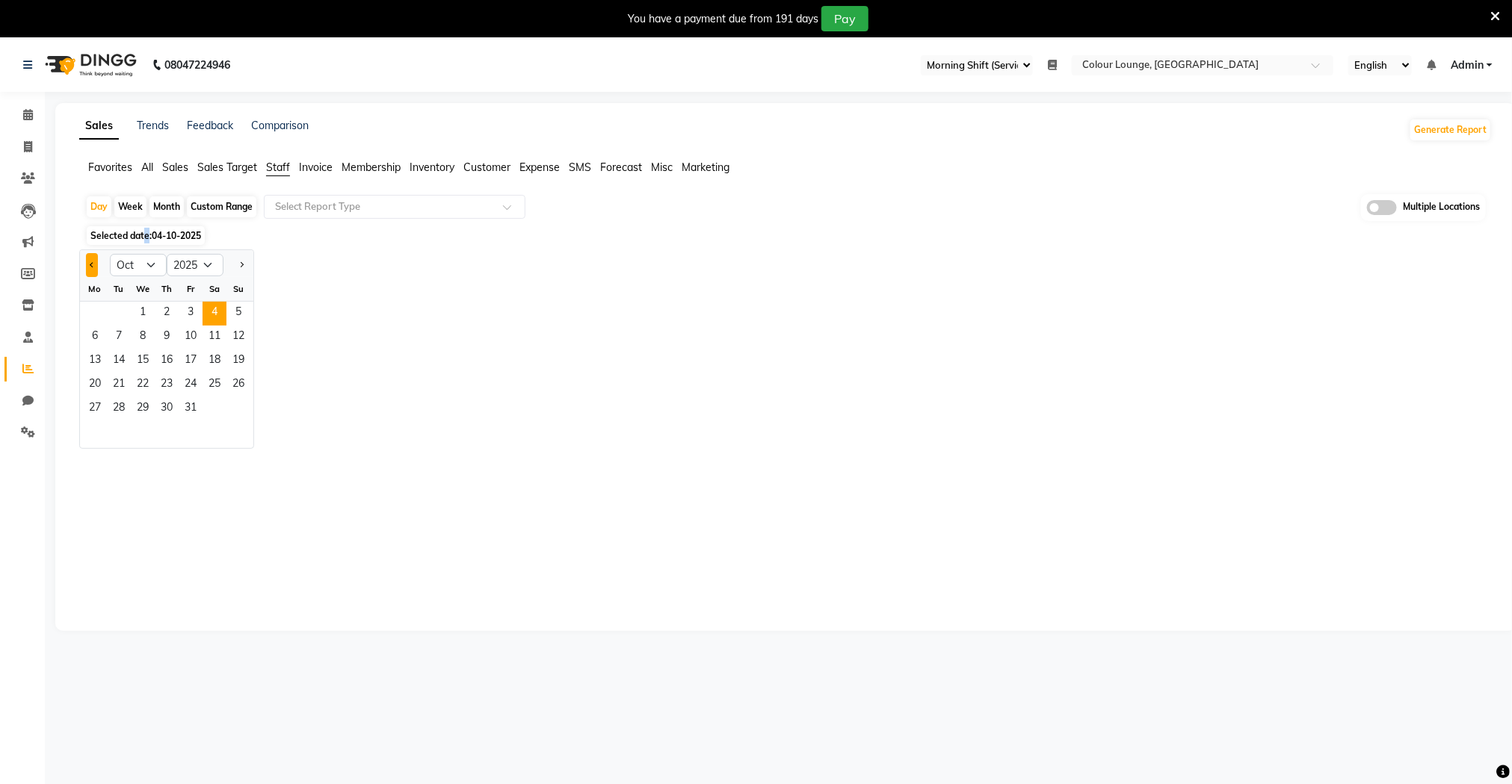
click at [90, 257] on button "Previous month" at bounding box center [92, 265] width 12 height 24
select select "9"
click at [155, 334] on span "11" at bounding box center [166, 338] width 24 height 24
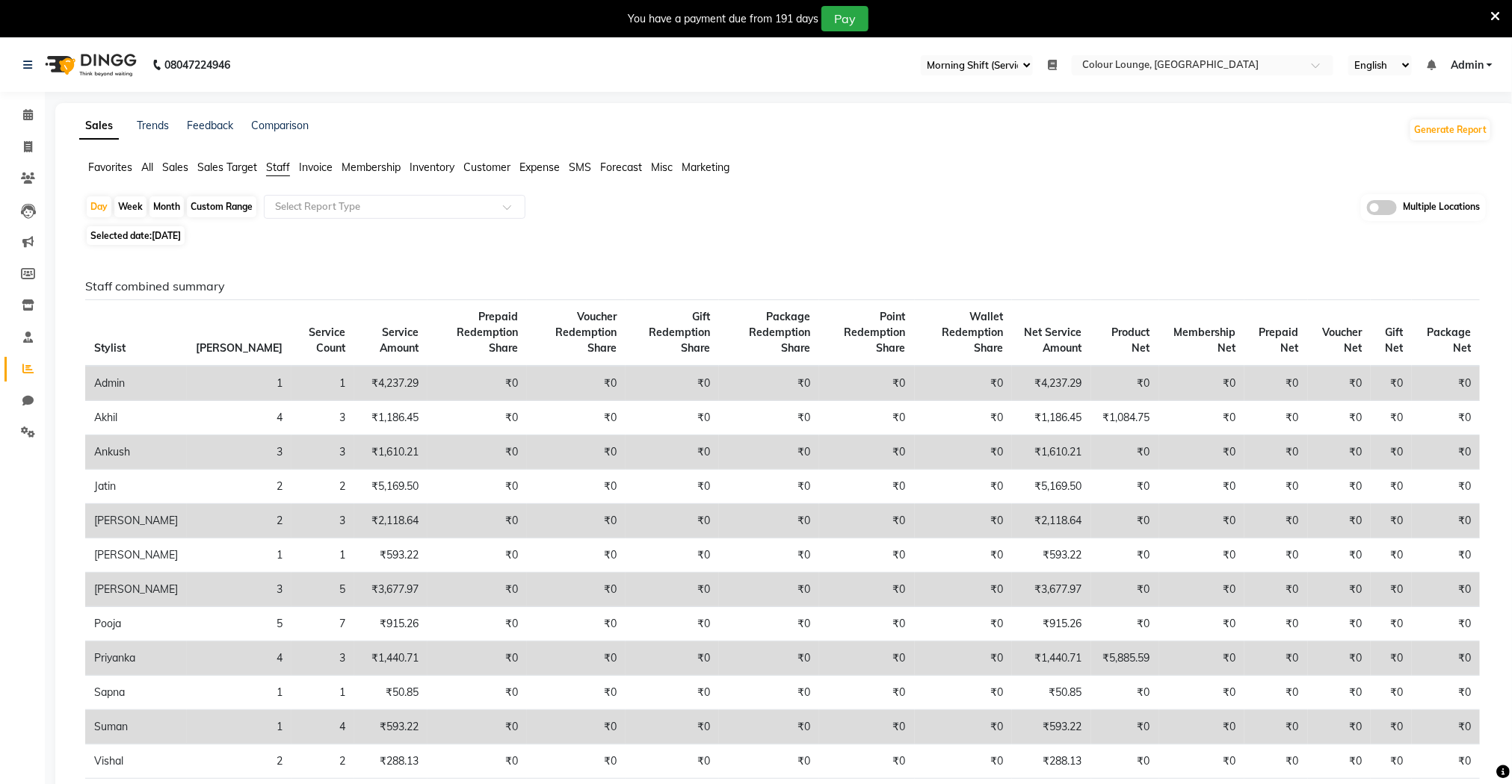
click at [155, 230] on span "Selected date: 11-09-2025" at bounding box center [135, 235] width 97 height 18
select select "9"
select select "2025"
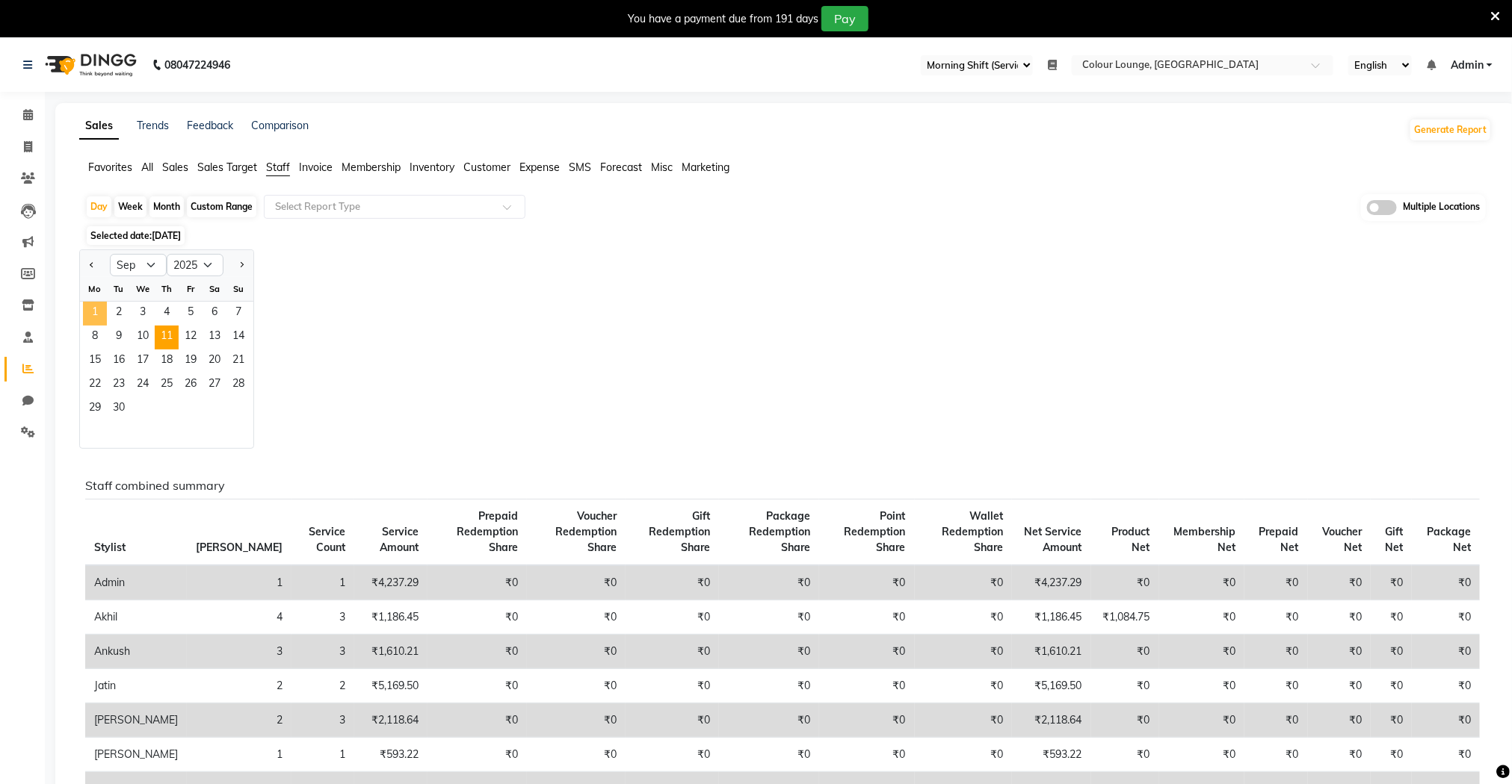
click at [95, 307] on span "1" at bounding box center [95, 313] width 24 height 24
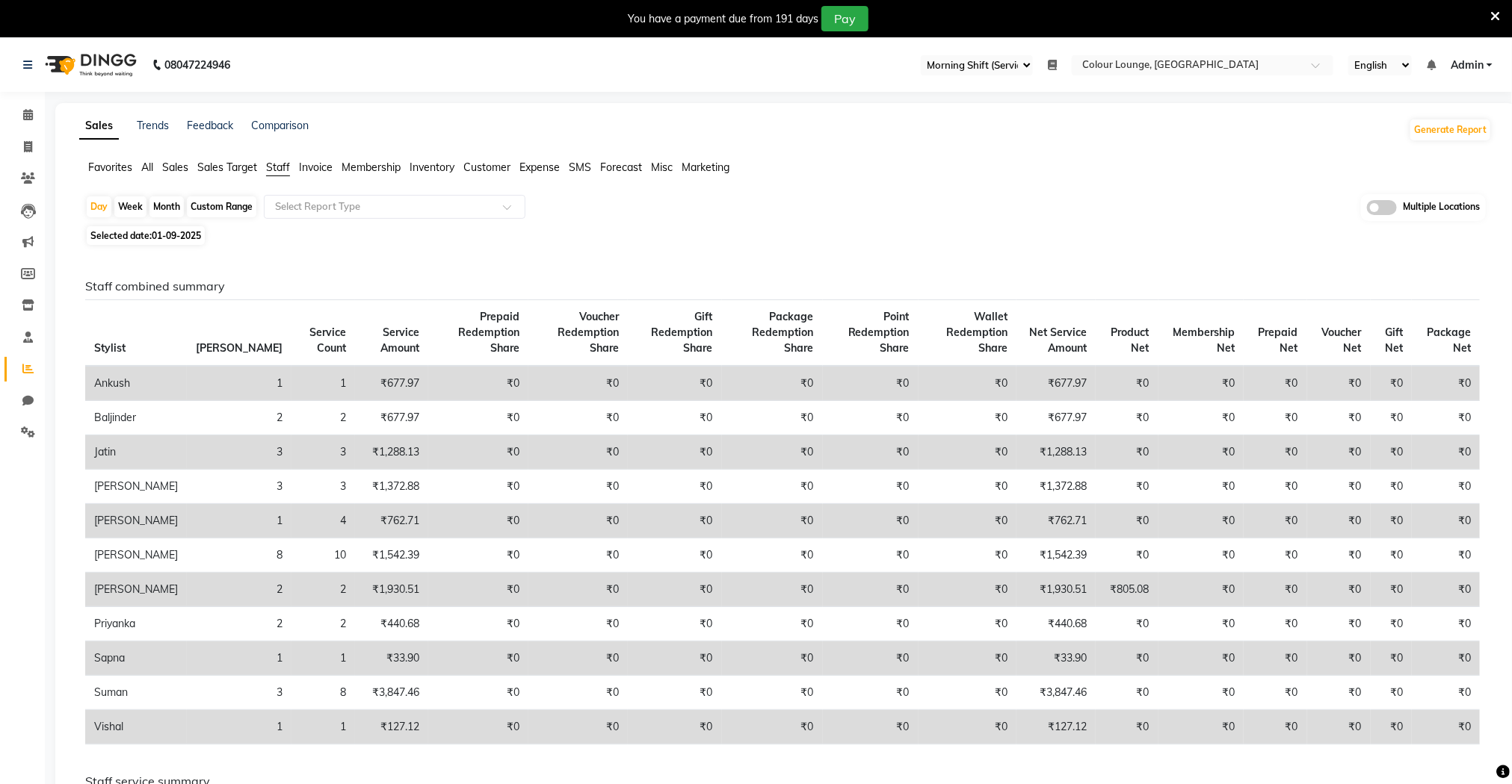
click at [166, 203] on div "Month" at bounding box center [167, 207] width 35 height 21
select select "9"
select select "2025"
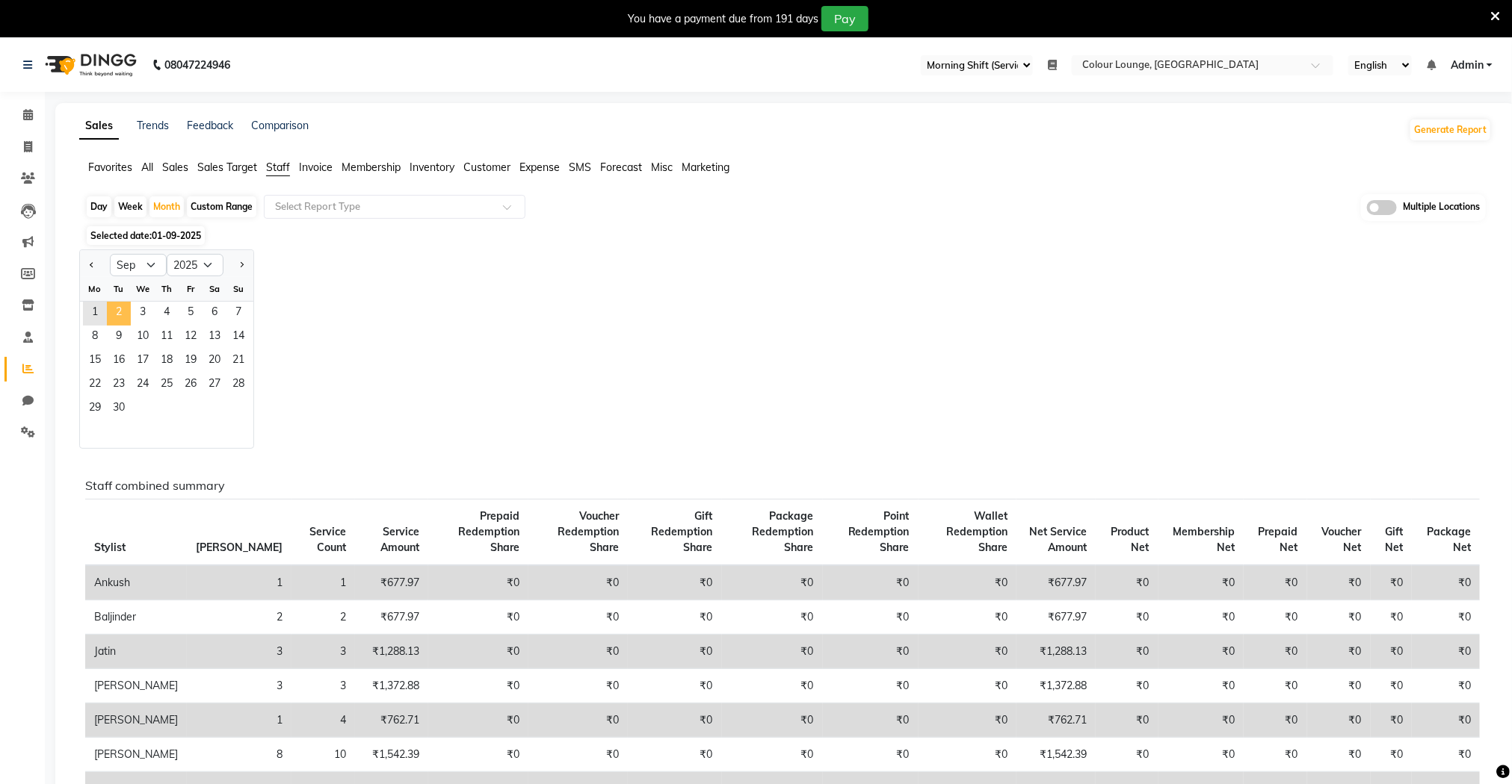
click at [127, 319] on span "2" at bounding box center [119, 313] width 24 height 24
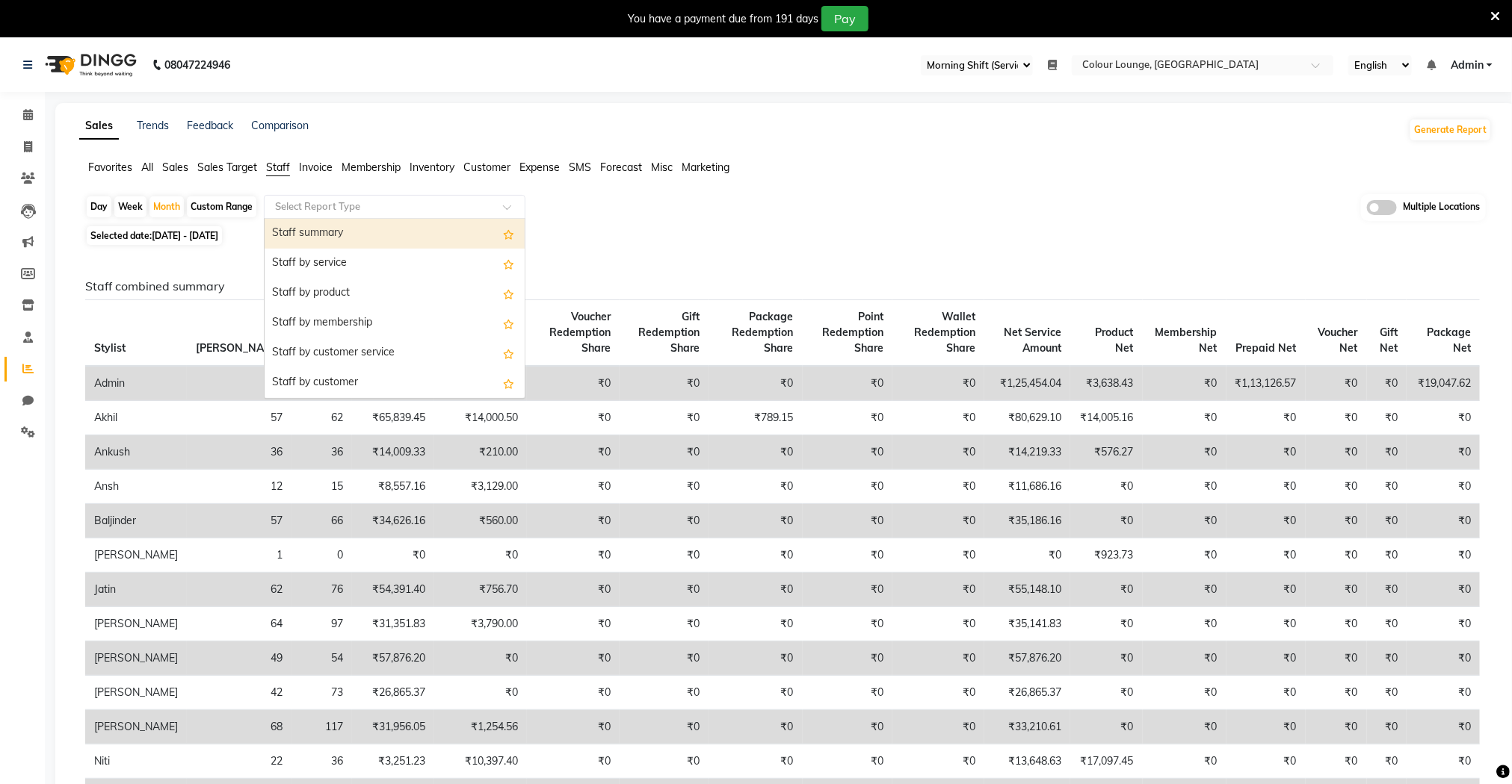
click at [339, 210] on input "text" at bounding box center [379, 206] width 215 height 14
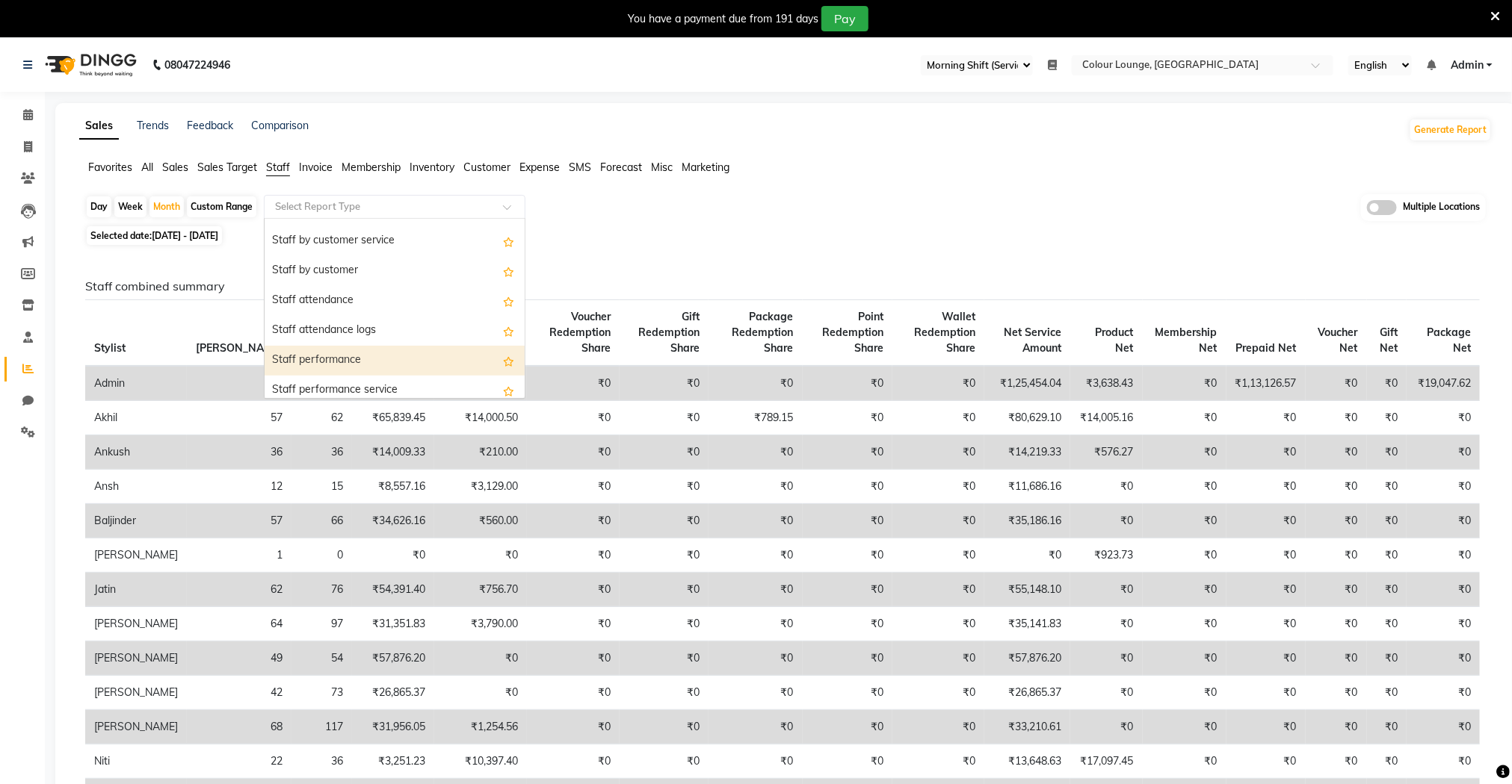
scroll to position [224, 0]
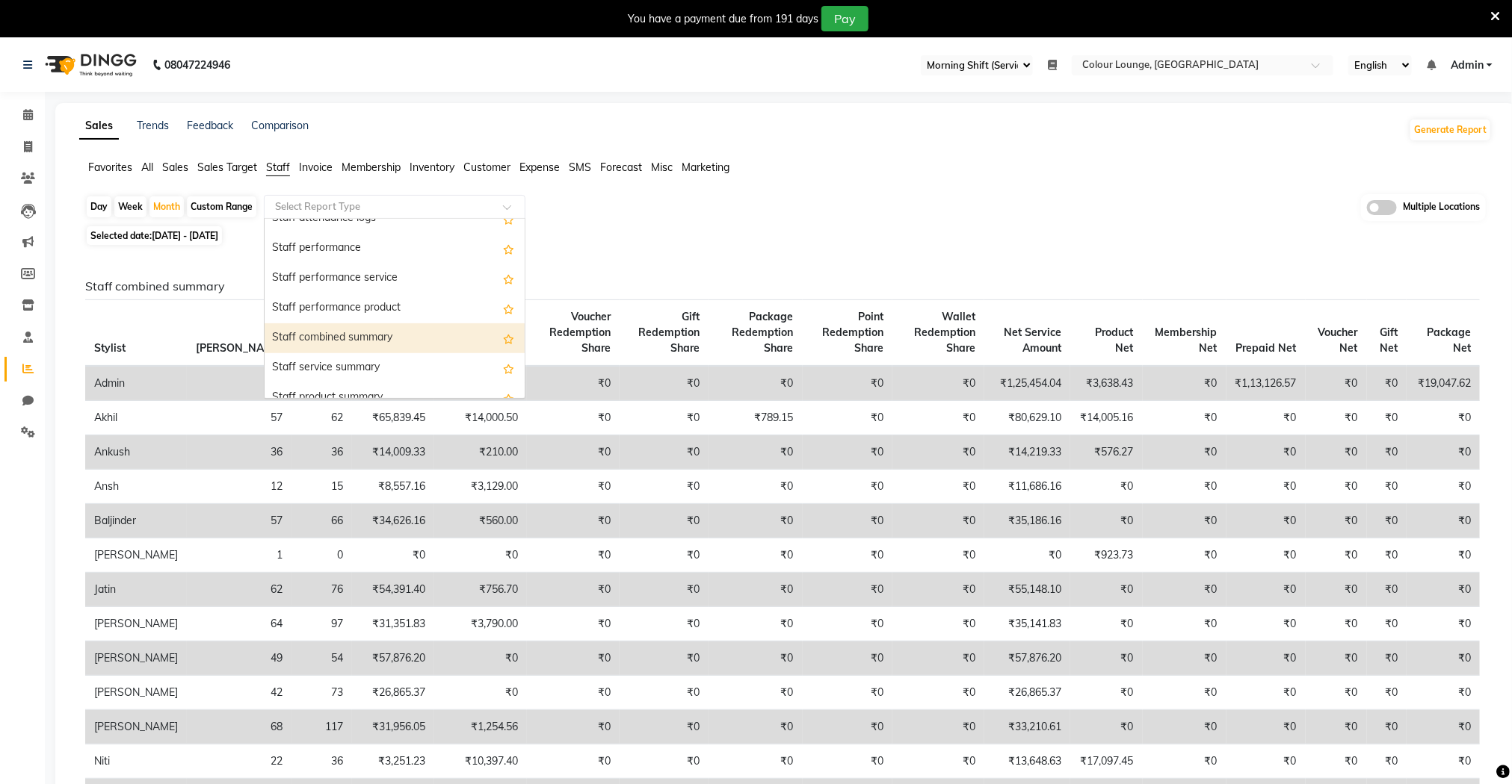
click at [398, 340] on div "Staff combined summary" at bounding box center [395, 338] width 261 height 30
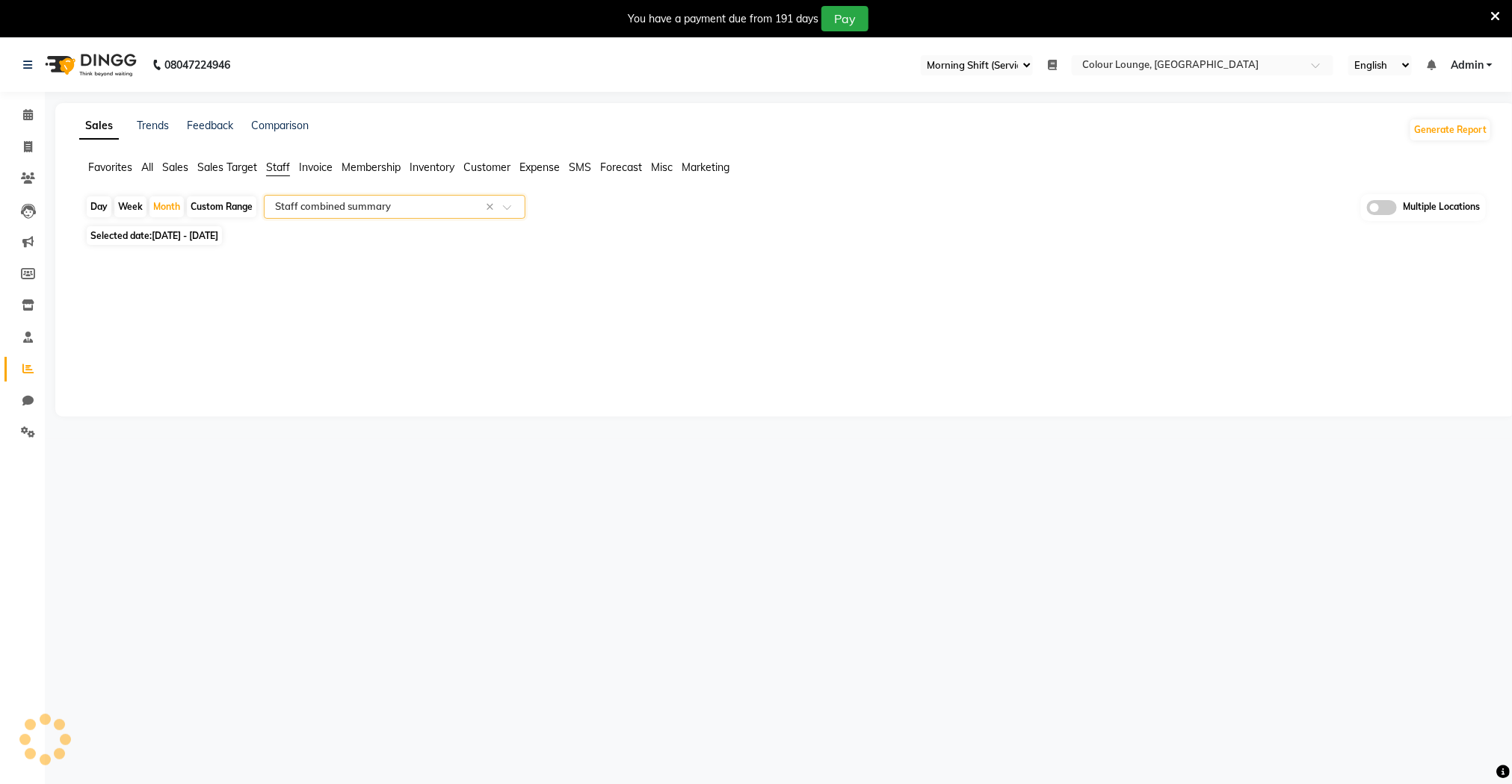
select select "full_report"
select select "csv"
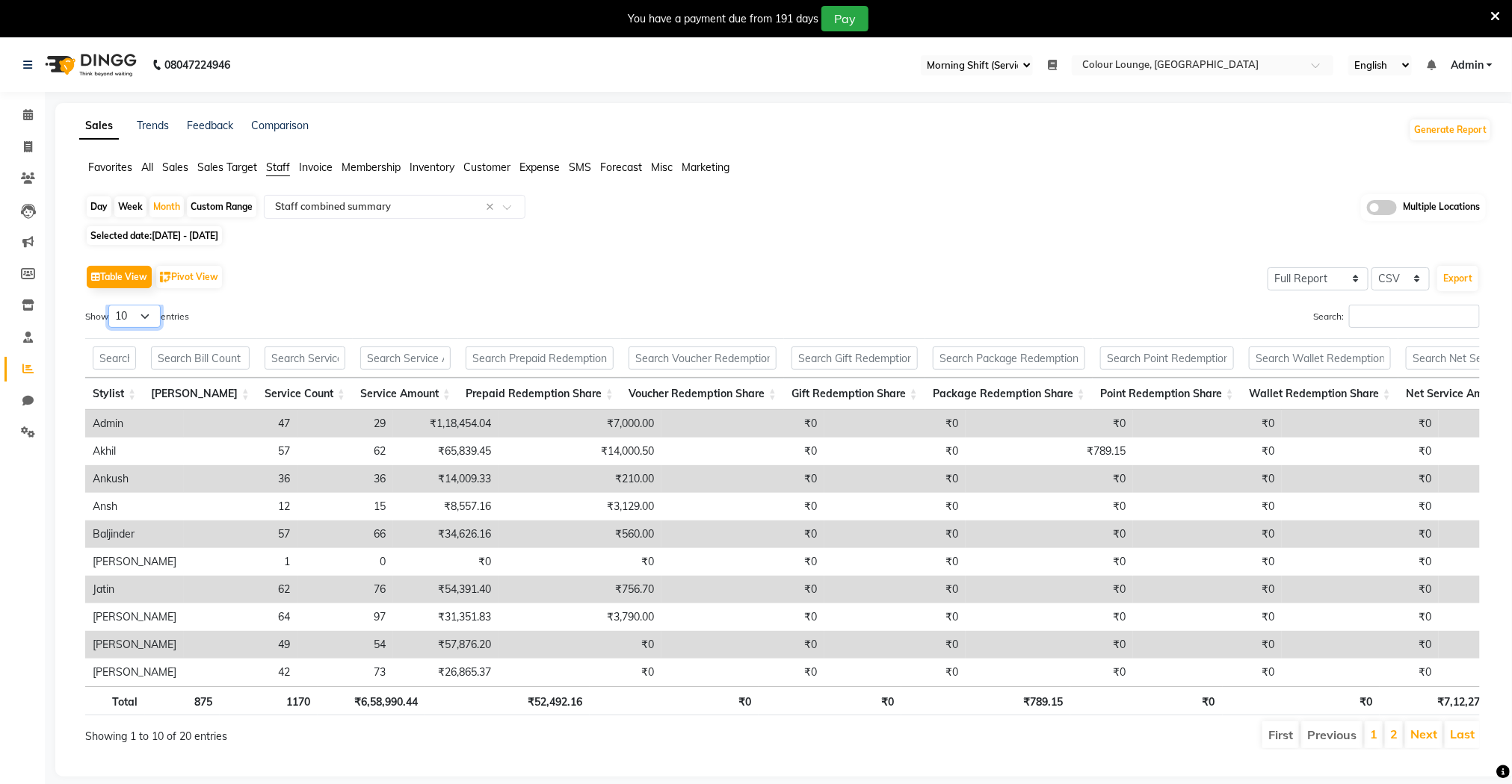
click at [159, 316] on select "10 25 50 100" at bounding box center [134, 316] width 52 height 23
select select "100"
click at [111, 305] on select "10 25 50 100" at bounding box center [134, 316] width 52 height 23
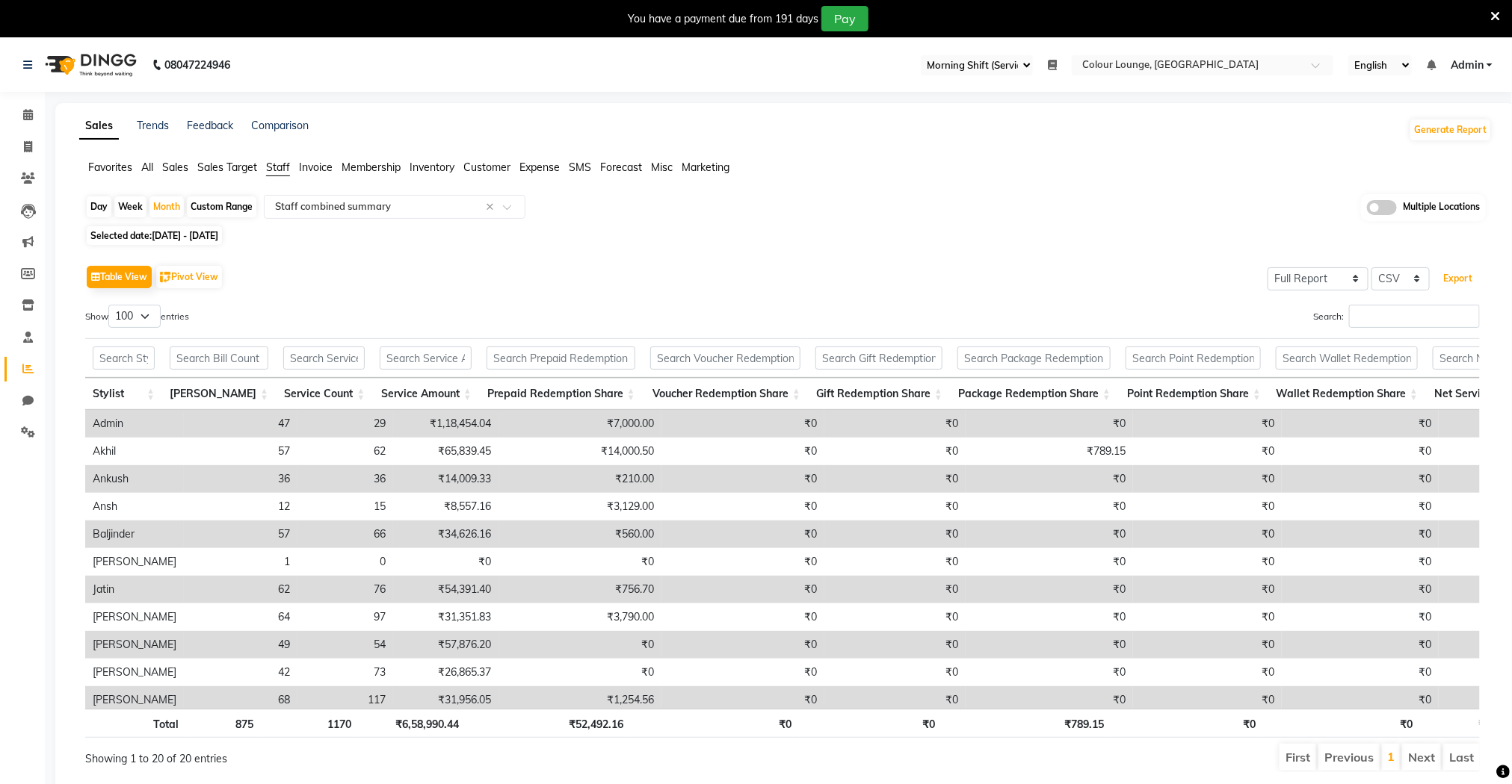
drag, startPoint x: 1455, startPoint y: 278, endPoint x: 1173, endPoint y: 341, distance: 289.0
click at [1453, 278] on button "Export" at bounding box center [1457, 279] width 41 height 25
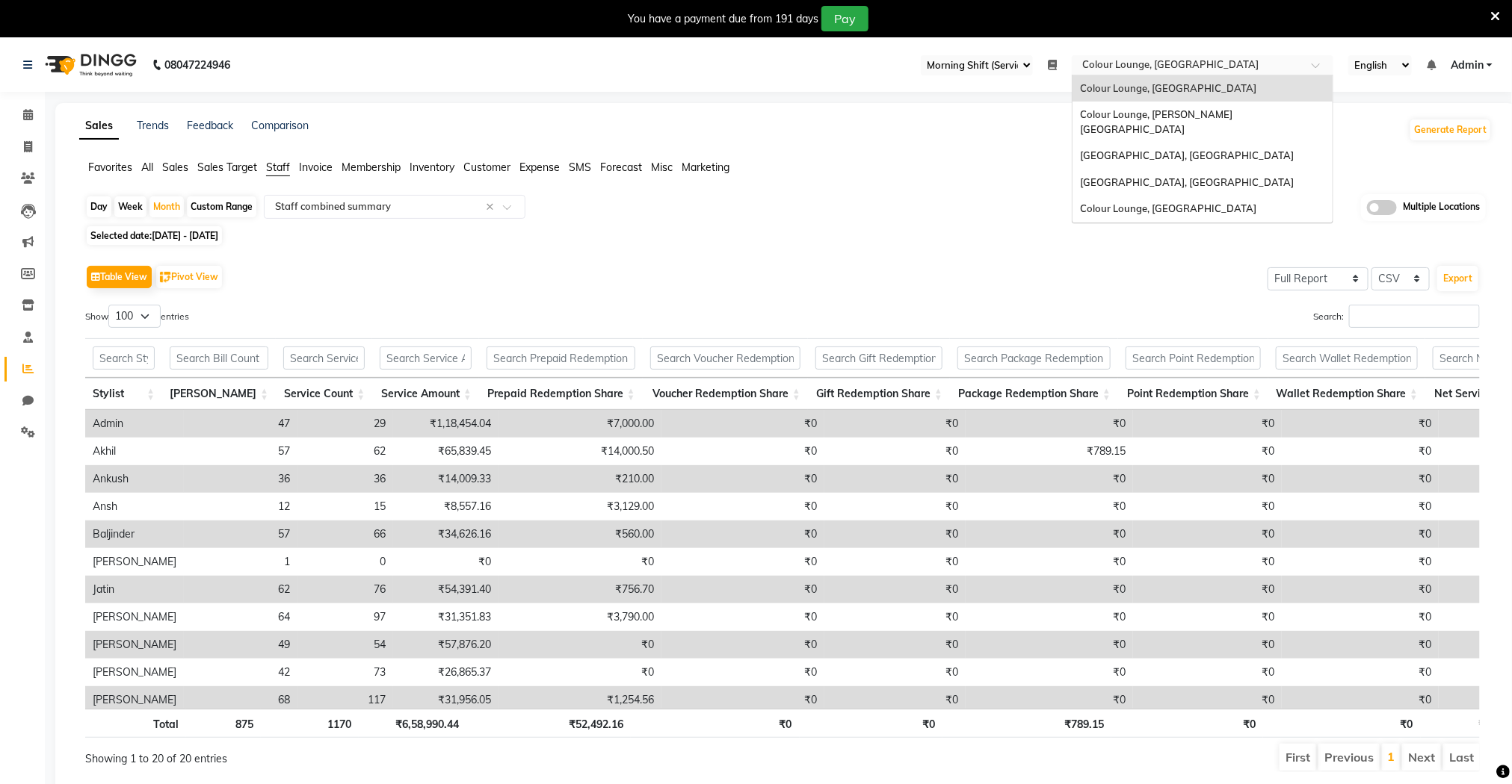
click at [1124, 68] on input "text" at bounding box center [1187, 66] width 217 height 14
click at [1143, 115] on span "Colour Lounge, [PERSON_NAME][GEOGRAPHIC_DATA]" at bounding box center [1156, 122] width 152 height 27
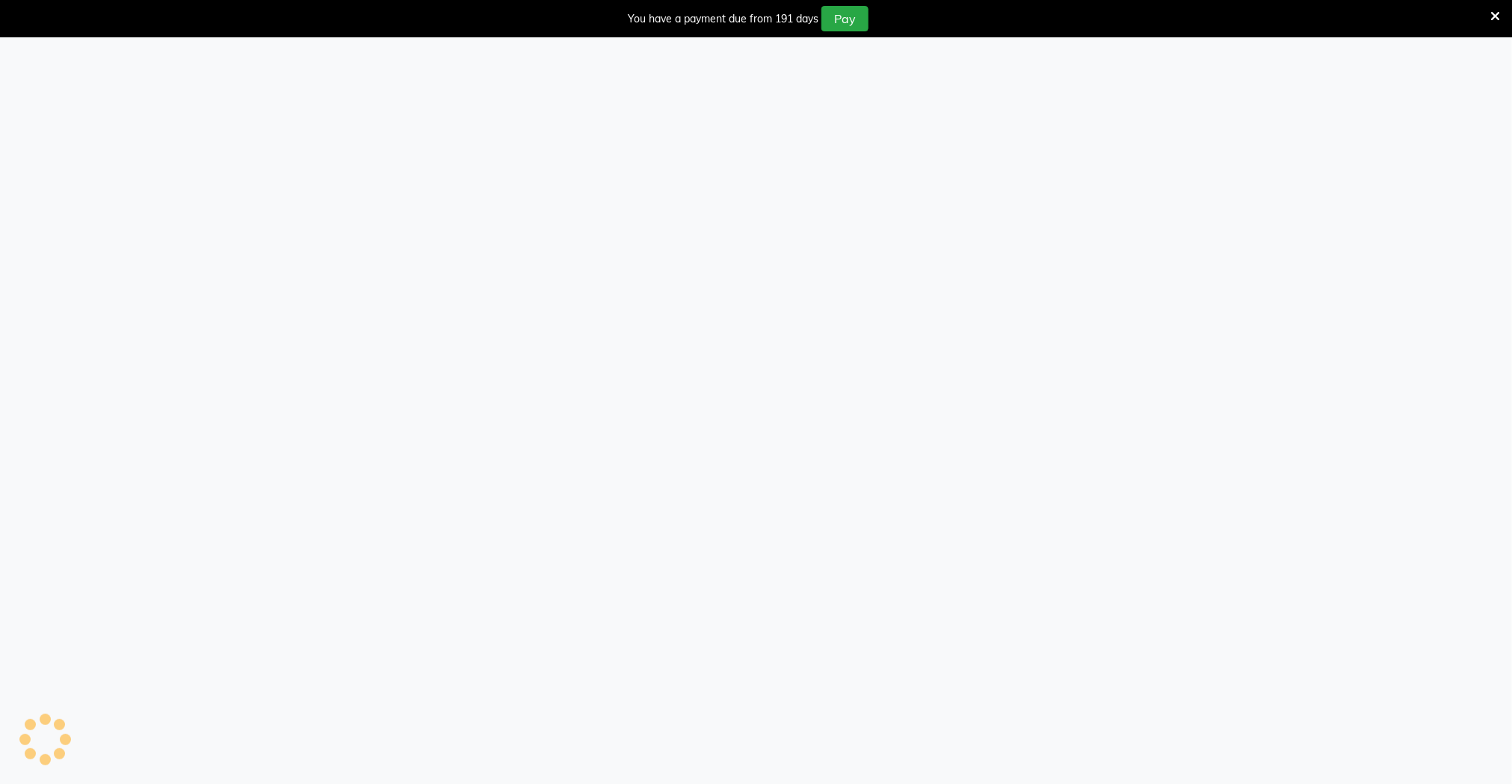
select select "67"
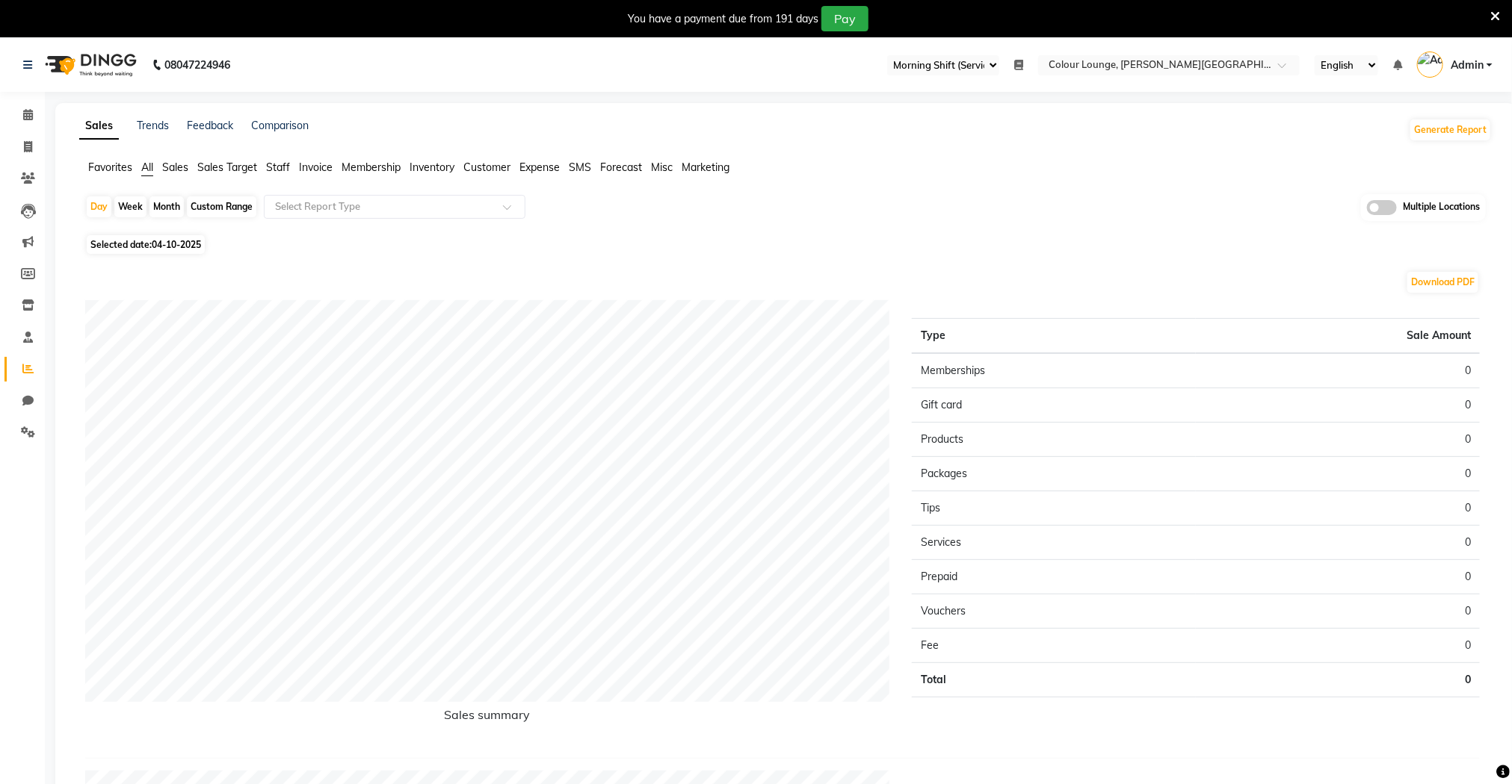
click at [160, 203] on div "Month" at bounding box center [167, 207] width 35 height 21
select select "10"
select select "2025"
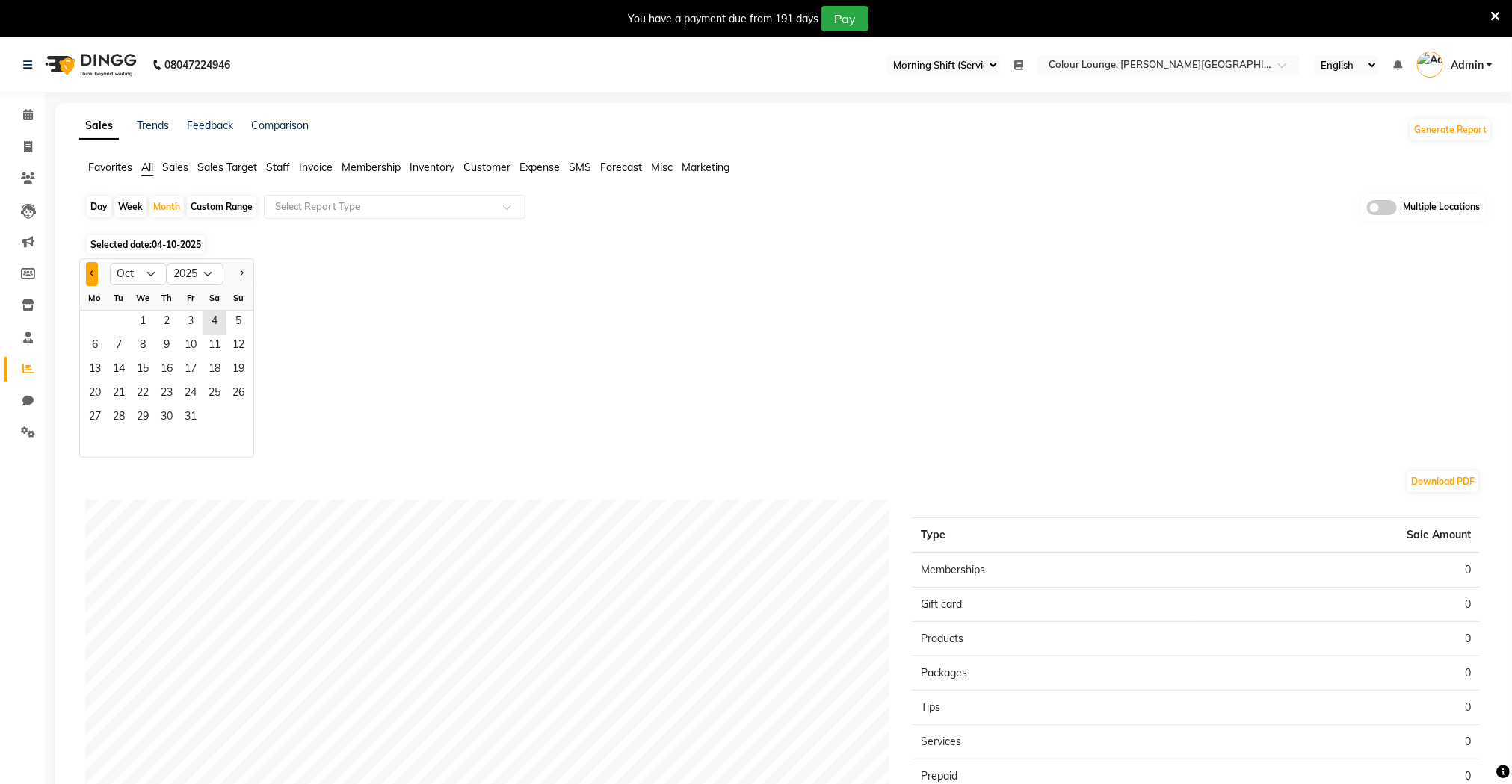
click at [88, 278] on button "Previous month" at bounding box center [92, 274] width 12 height 24
select select "9"
click at [92, 326] on span "1" at bounding box center [95, 322] width 24 height 24
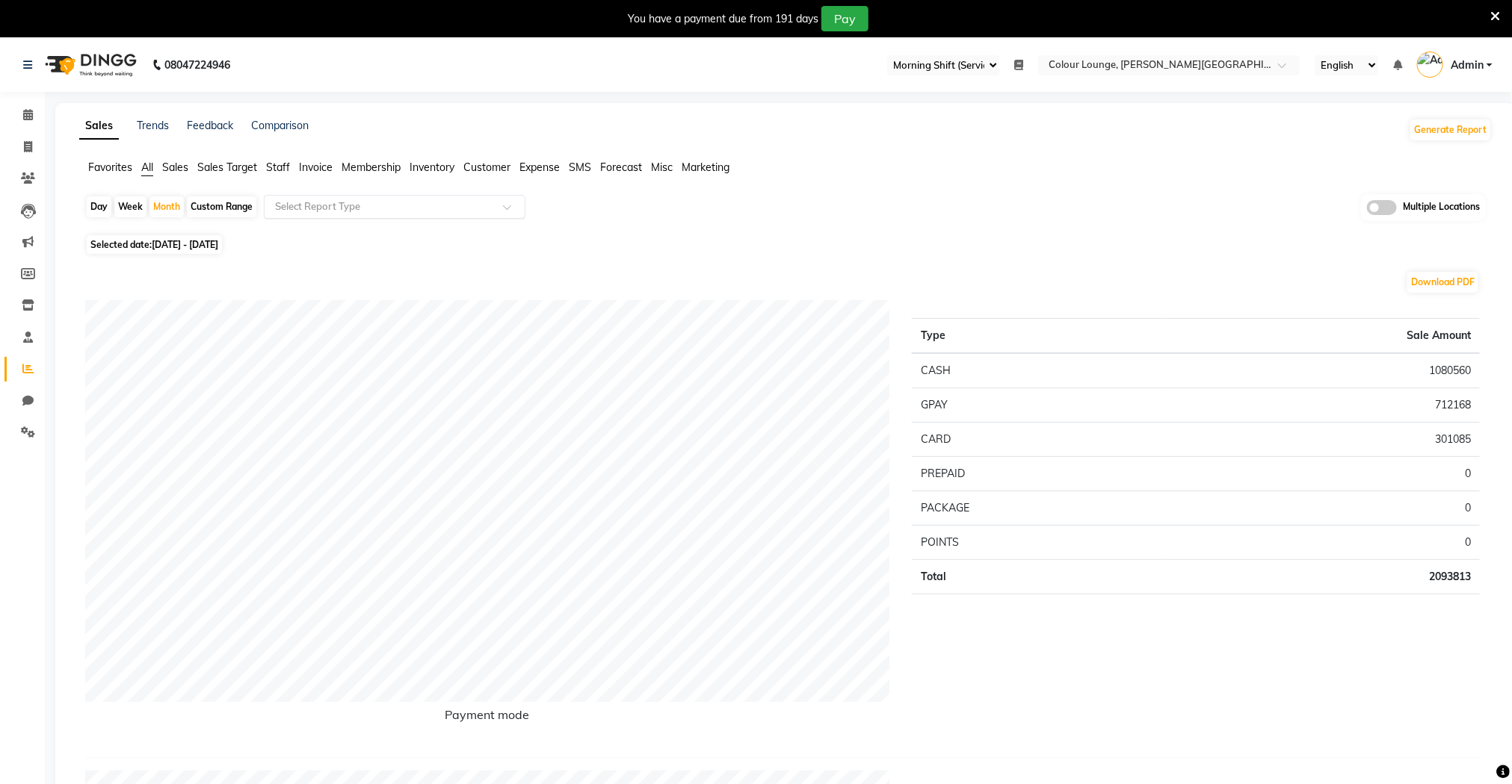
click at [337, 206] on input "text" at bounding box center [379, 206] width 215 height 14
drag, startPoint x: 180, startPoint y: 167, endPoint x: 236, endPoint y: 200, distance: 65.0
click at [179, 167] on span "Sales" at bounding box center [175, 168] width 26 height 14
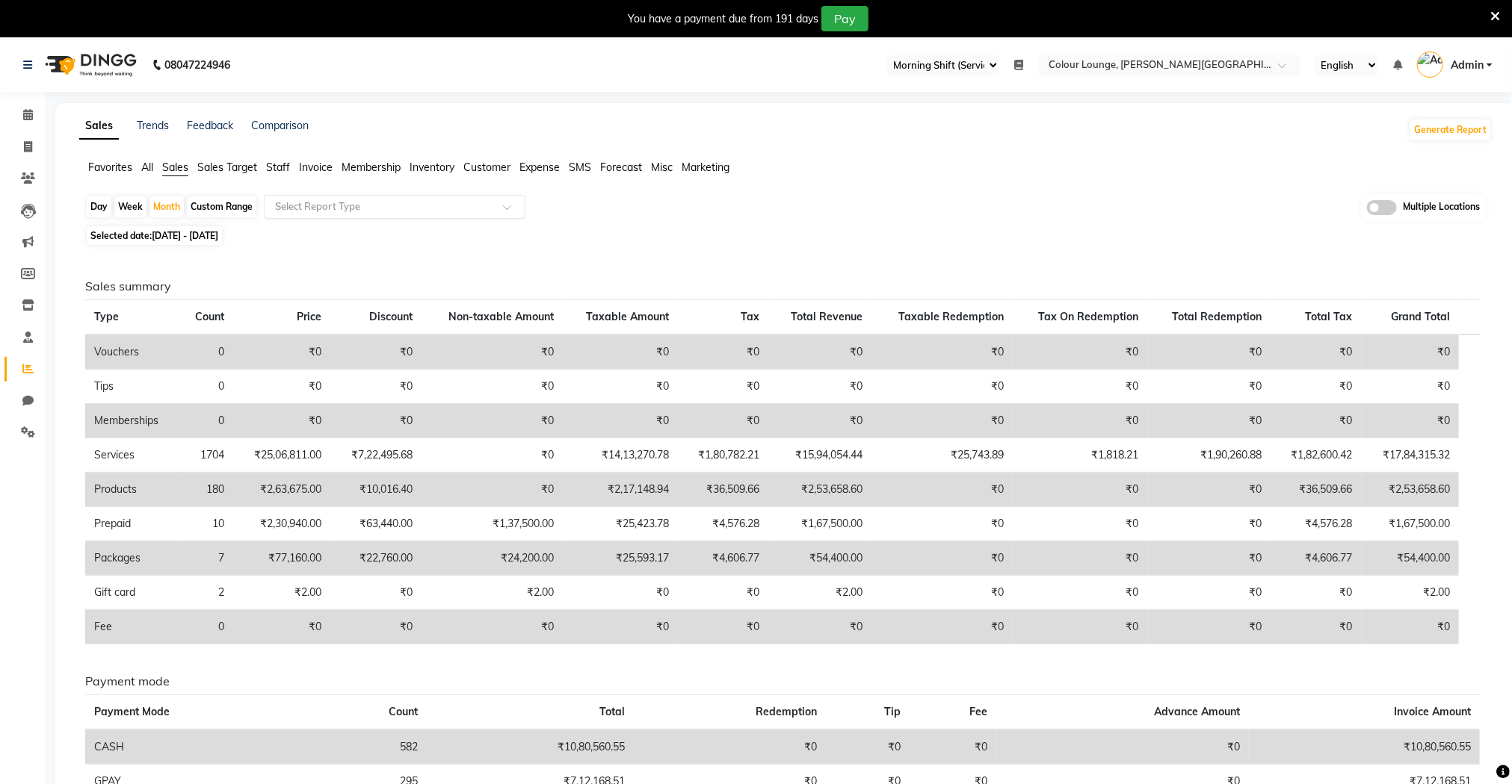
click at [344, 208] on input "text" at bounding box center [379, 206] width 215 height 14
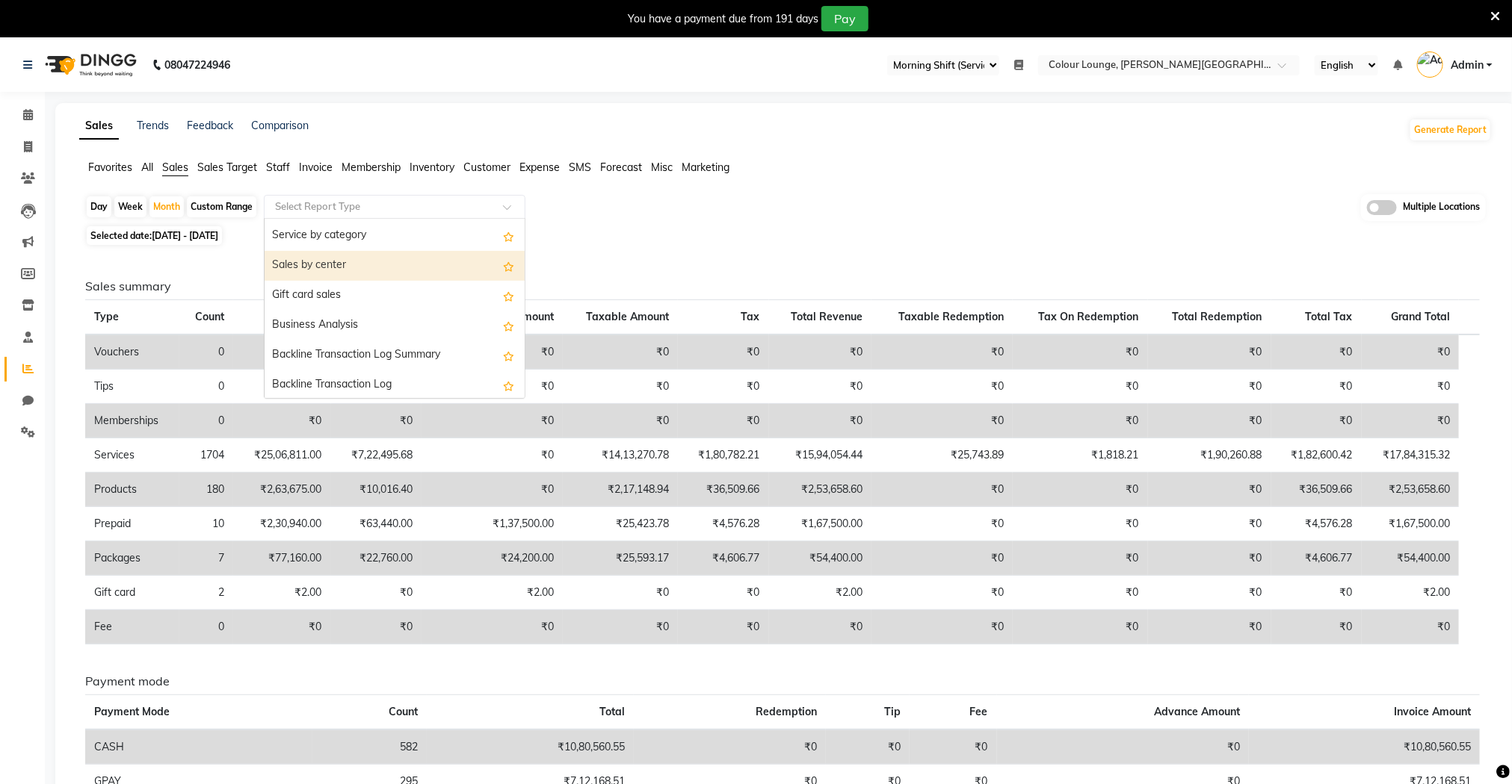
scroll to position [337, 0]
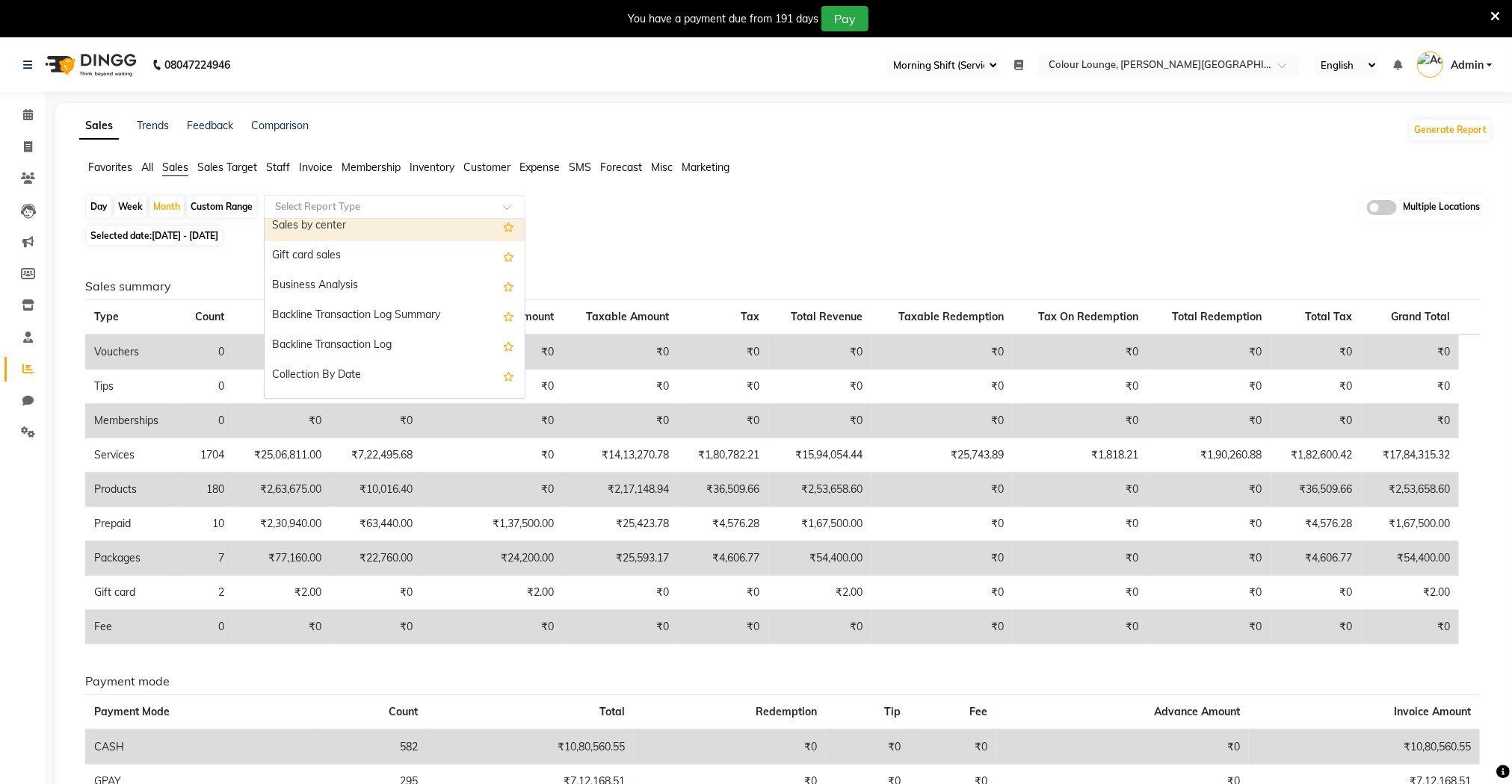
drag, startPoint x: 278, startPoint y: 171, endPoint x: 292, endPoint y: 182, distance: 17.8
click at [278, 169] on span "Staff" at bounding box center [278, 168] width 24 height 14
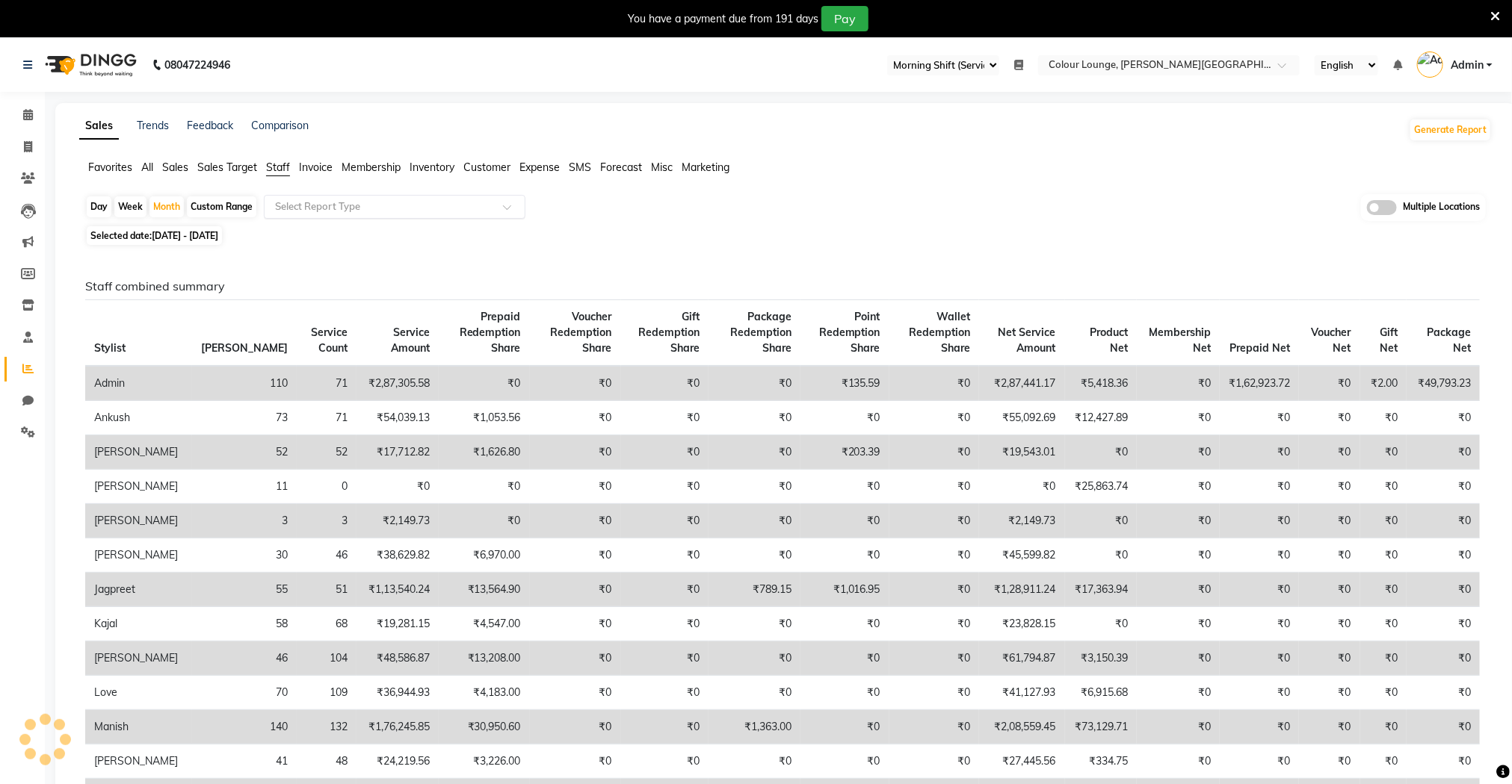
click at [371, 207] on input "text" at bounding box center [379, 206] width 215 height 14
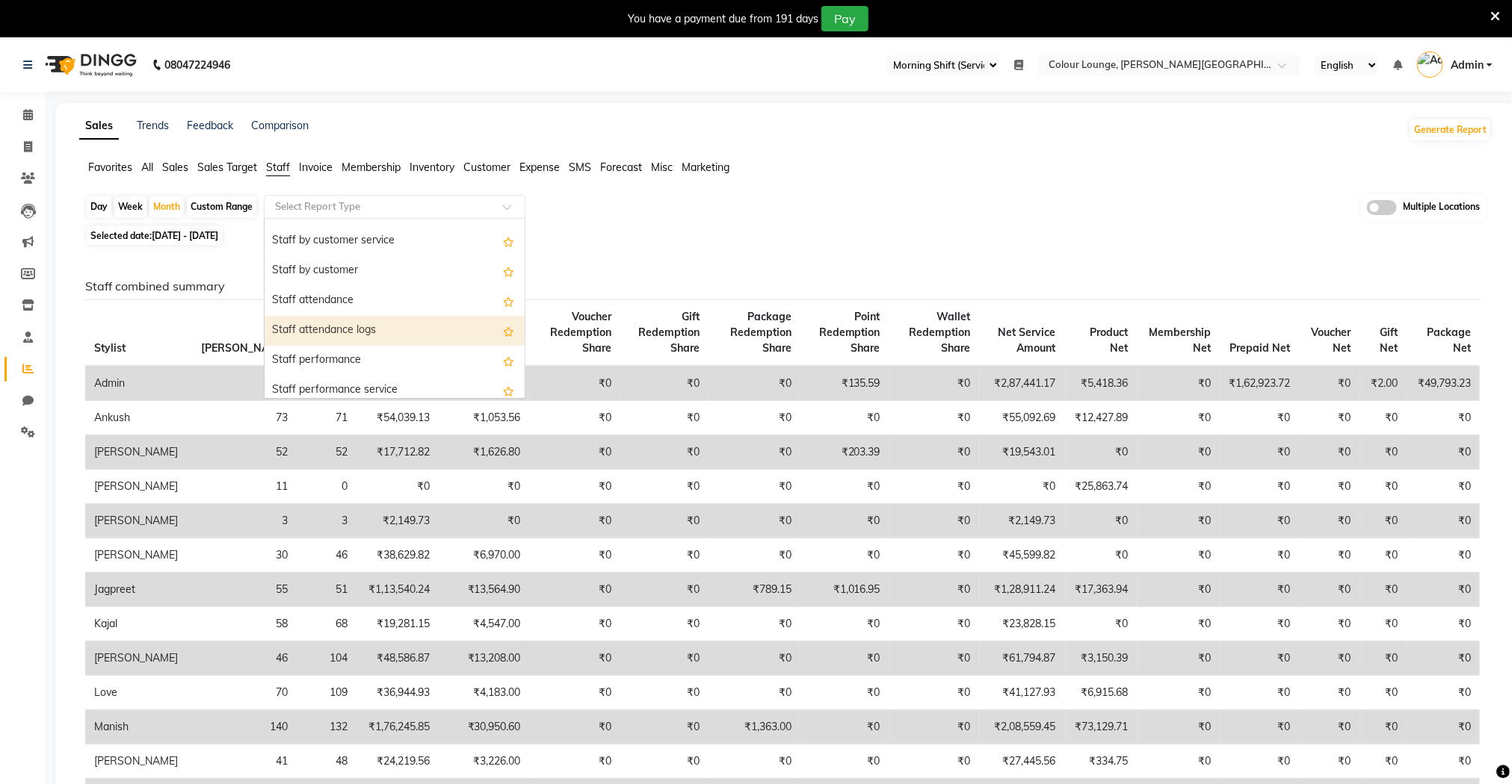
scroll to position [224, 0]
click at [397, 330] on div "Staff combined summary" at bounding box center [395, 338] width 261 height 30
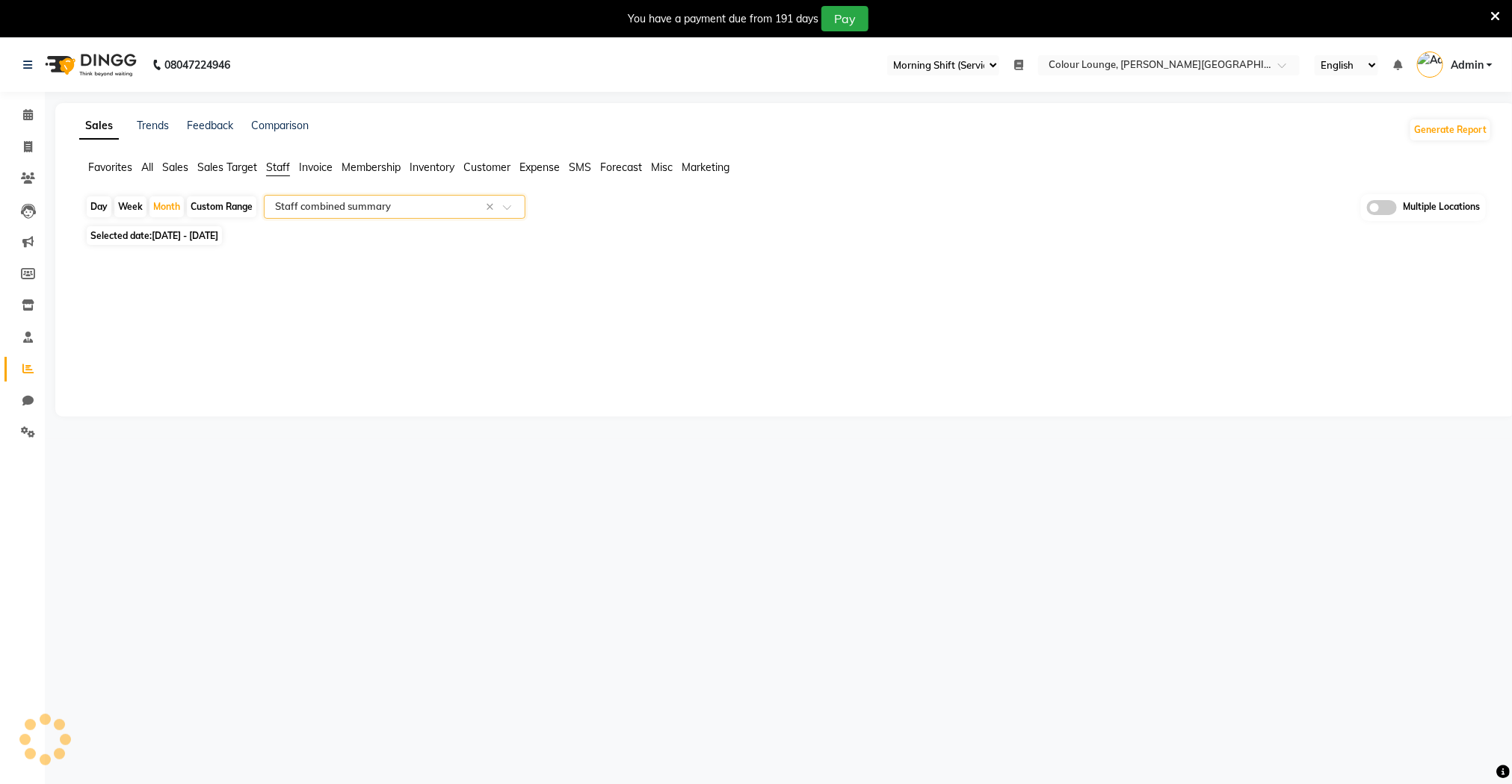
select select "full_report"
select select "csv"
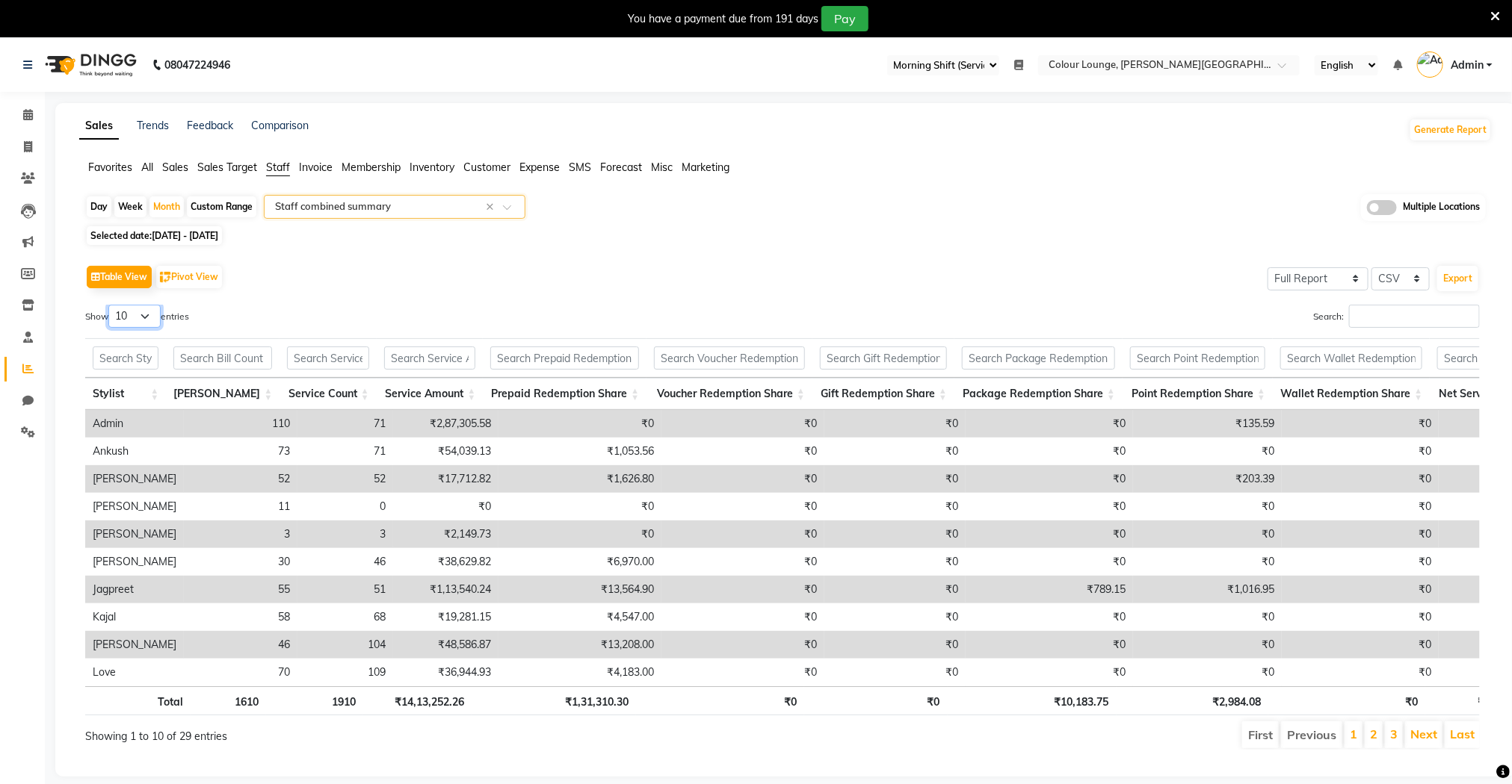
click at [141, 320] on select "10 25 50 100" at bounding box center [134, 316] width 52 height 23
select select "100"
click at [111, 305] on select "10 25 50 100" at bounding box center [134, 316] width 52 height 23
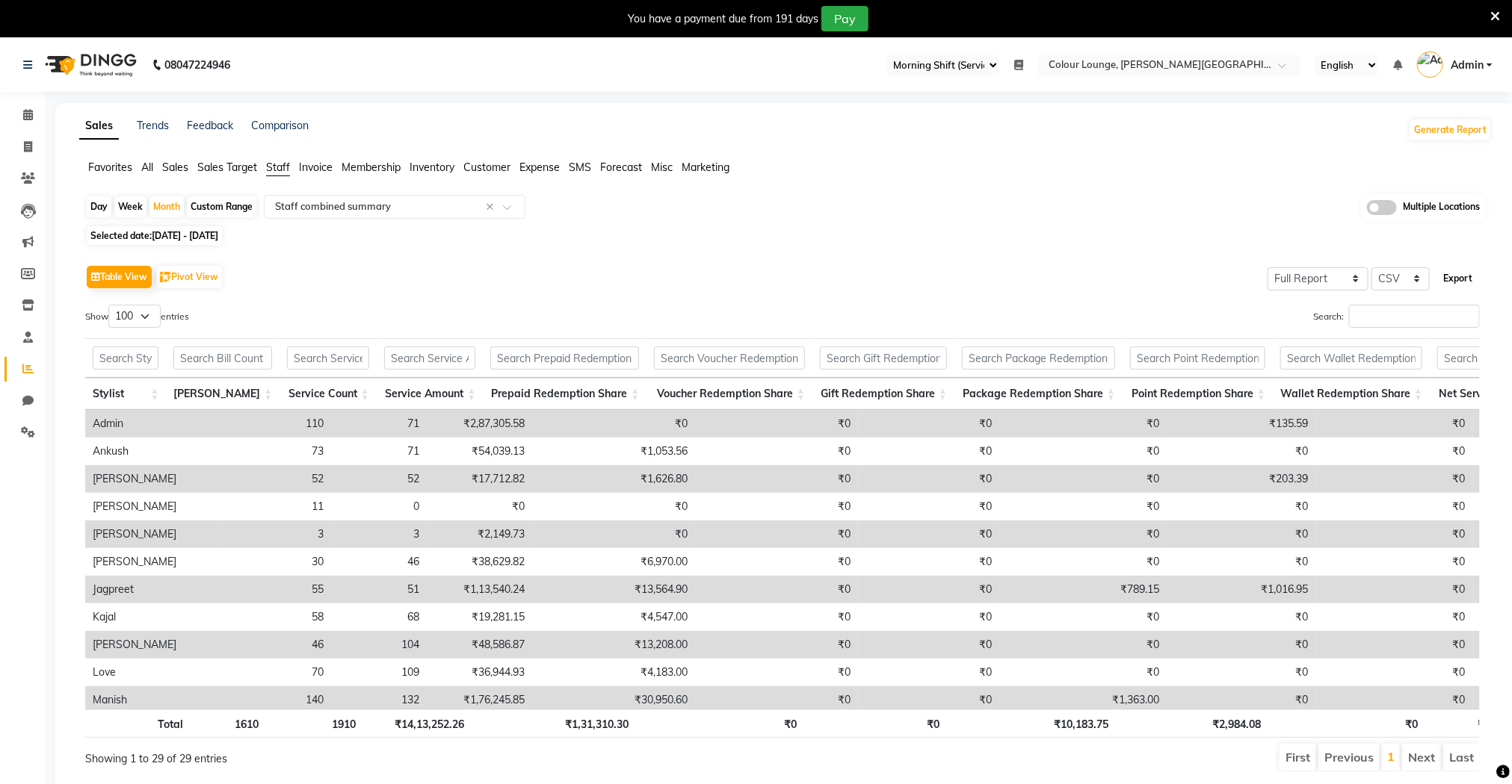
click at [1460, 280] on button "Export" at bounding box center [1457, 279] width 41 height 25
